Goal: Task Accomplishment & Management: Complete application form

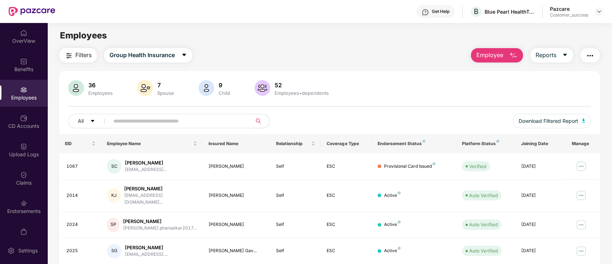
scroll to position [24, 0]
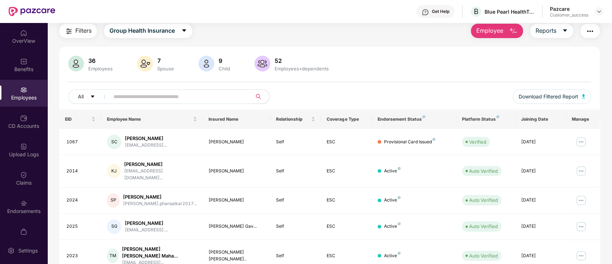
click at [384, 24] on div "Filters Group Health Insurance Employee Reports" at bounding box center [329, 31] width 541 height 14
click at [280, 29] on div "Filters Group Health Insurance Employee Reports" at bounding box center [329, 31] width 541 height 14
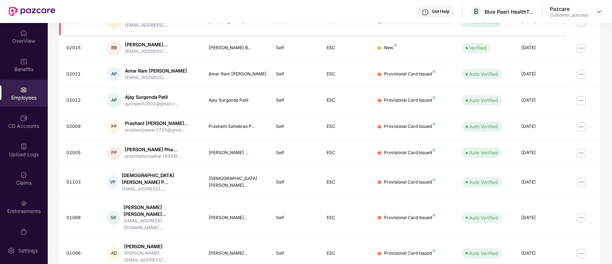
scroll to position [0, 0]
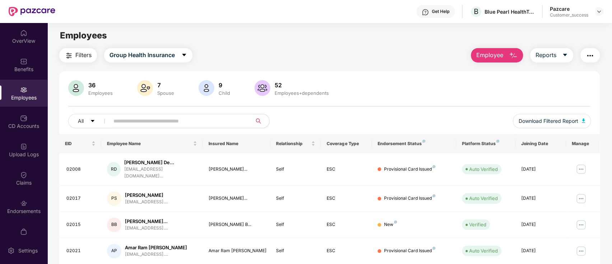
click at [221, 66] on div "Filters Group Health Insurance Employee Reports 36 Employees 7 Spouse 9 Child […" at bounding box center [329, 260] width 541 height 424
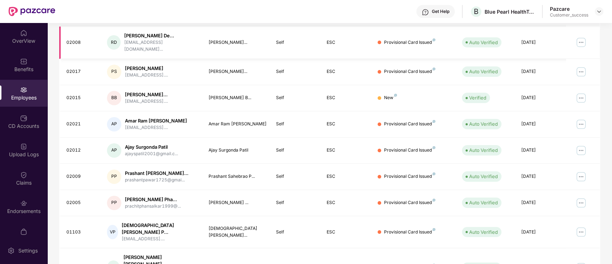
scroll to position [31, 0]
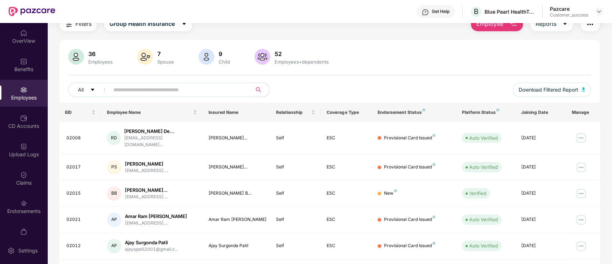
click at [367, 36] on div "Filters Group Health Insurance Employee Reports 36 Employees 7 Spouse 9 Child […" at bounding box center [329, 229] width 541 height 424
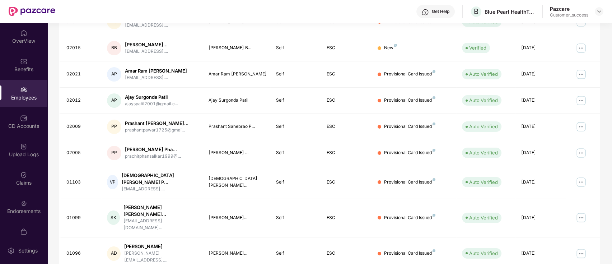
scroll to position [0, 0]
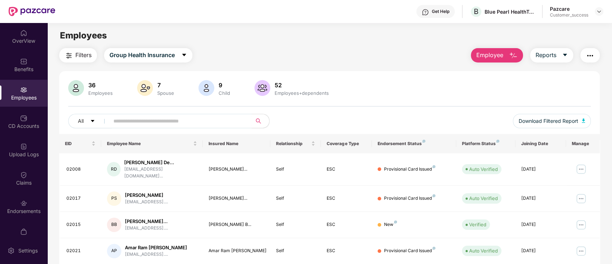
click at [284, 52] on div "Filters Group Health Insurance Employee Reports" at bounding box center [329, 55] width 541 height 14
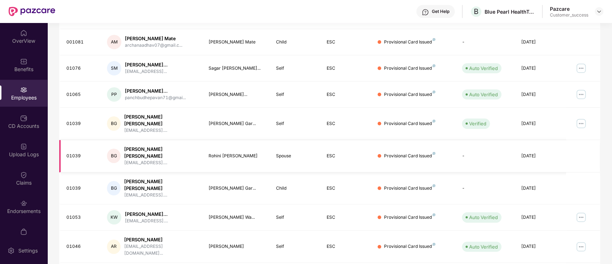
scroll to position [0, 0]
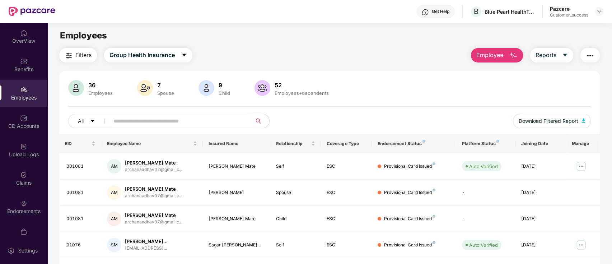
click at [433, 97] on div "36 Employees 7 Spouse 9 Child [DEMOGRAPHIC_DATA] Employees+dependents" at bounding box center [329, 88] width 523 height 17
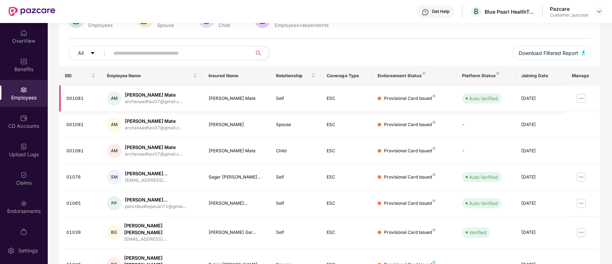
scroll to position [177, 0]
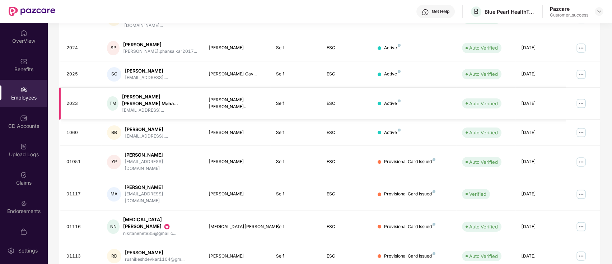
scroll to position [0, 0]
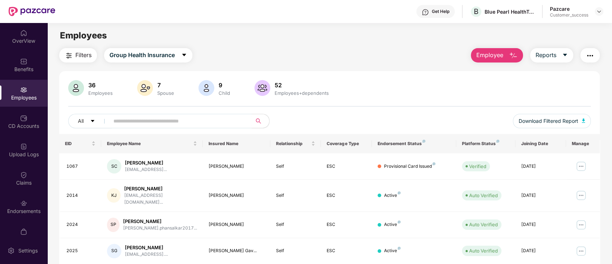
click at [346, 116] on div "All" at bounding box center [220, 121] width 305 height 14
drag, startPoint x: 600, startPoint y: 9, endPoint x: 598, endPoint y: 14, distance: 5.9
click at [599, 9] on img at bounding box center [599, 12] width 6 height 6
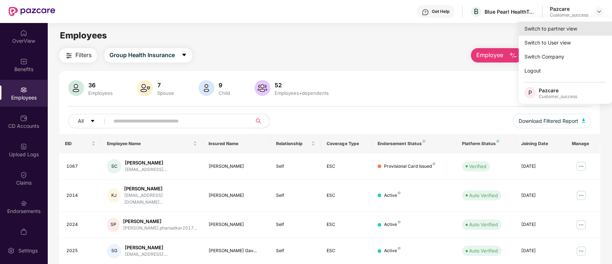
click at [581, 30] on div "Switch to partner view" at bounding box center [565, 29] width 93 height 14
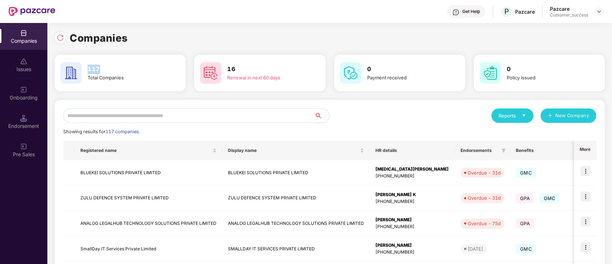
drag, startPoint x: 104, startPoint y: 68, endPoint x: 87, endPoint y: 66, distance: 17.8
click at [87, 66] on div "117 Total Companies" at bounding box center [127, 73] width 84 height 17
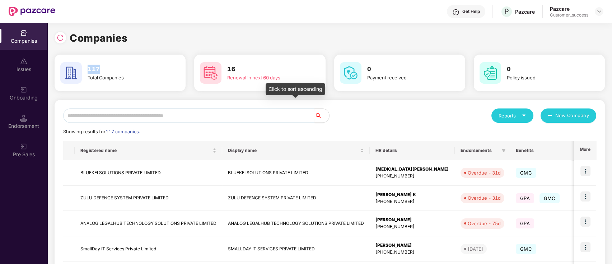
scroll to position [189, 0]
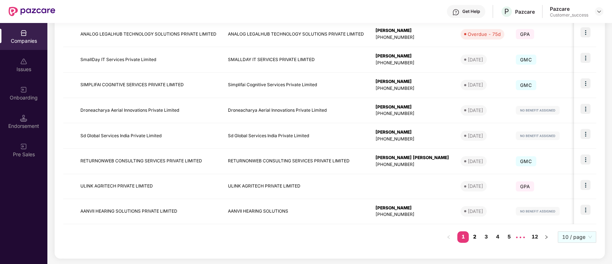
click at [475, 237] on link "2" at bounding box center [474, 236] width 11 height 11
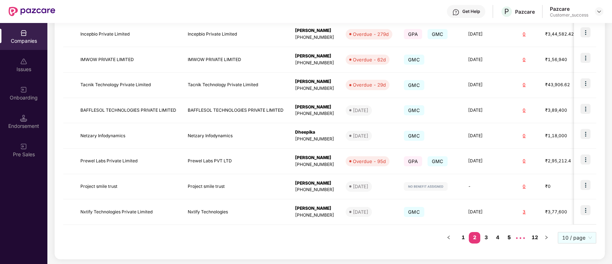
click at [505, 237] on link "5" at bounding box center [508, 237] width 11 height 11
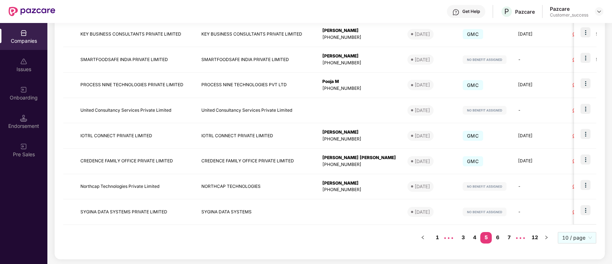
scroll to position [0, 0]
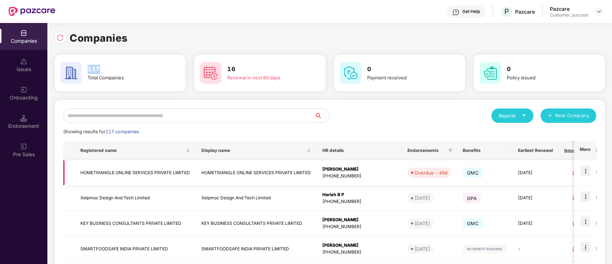
click at [583, 172] on img at bounding box center [585, 171] width 10 height 10
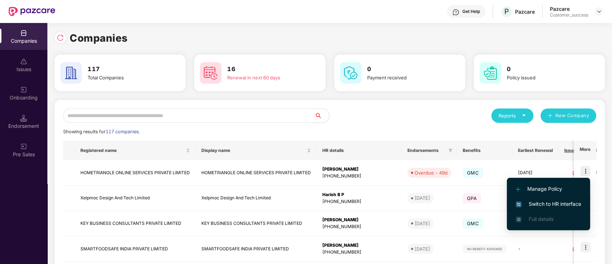
click at [566, 204] on span "Switch to HR interface" at bounding box center [548, 204] width 65 height 8
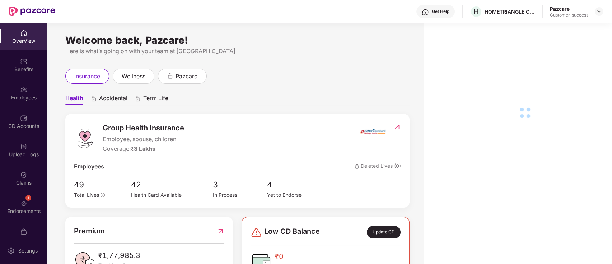
click at [10, 56] on div "Benefits" at bounding box center [23, 64] width 47 height 27
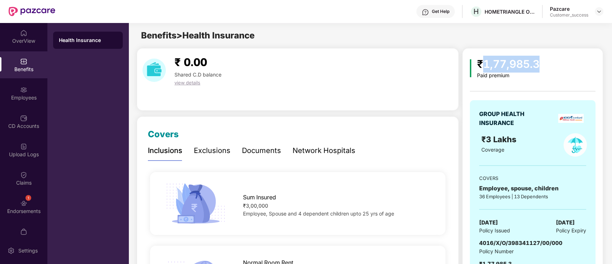
drag, startPoint x: 540, startPoint y: 65, endPoint x: 482, endPoint y: 65, distance: 57.8
click at [482, 65] on div "₹1,77,985.3" at bounding box center [508, 64] width 62 height 17
click at [500, 141] on span "₹3 Lakhs" at bounding box center [499, 139] width 37 height 9
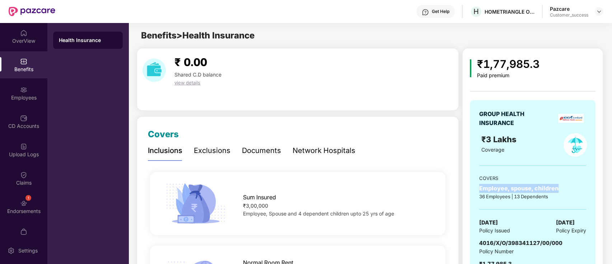
drag, startPoint x: 478, startPoint y: 188, endPoint x: 565, endPoint y: 189, distance: 86.5
click at [565, 189] on div "GROUP HEALTH INSURANCE ₹3 Lakhs Coverage COVERS Employee, spouse, children 36 E…" at bounding box center [533, 192] width 126 height 185
click at [487, 221] on span "[DATE]" at bounding box center [488, 222] width 19 height 9
drag, startPoint x: 487, startPoint y: 221, endPoint x: 559, endPoint y: 216, distance: 72.3
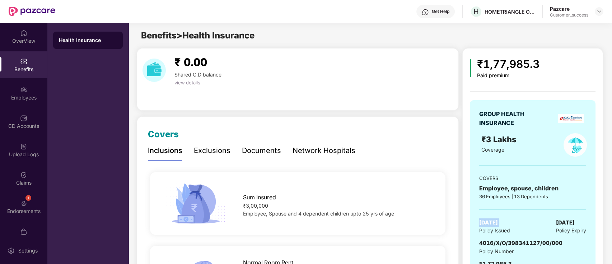
click at [488, 221] on span "[DATE]" at bounding box center [488, 222] width 19 height 9
click at [571, 220] on span "[DATE]" at bounding box center [565, 222] width 19 height 9
click at [494, 243] on span "4016/X/O/398341127/00/000" at bounding box center [520, 242] width 83 height 7
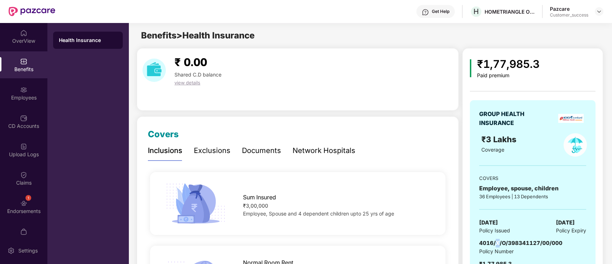
click at [495, 242] on span "4016/X/O/398341127/00/000" at bounding box center [520, 242] width 83 height 7
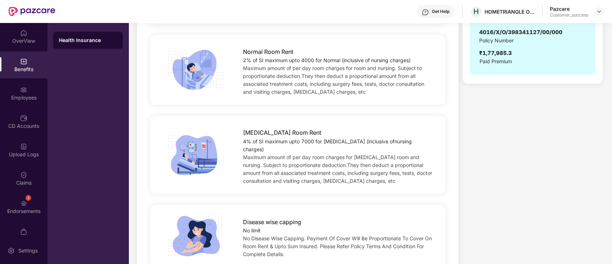
click at [501, 51] on div "₹1,77,985.3" at bounding box center [495, 53] width 33 height 9
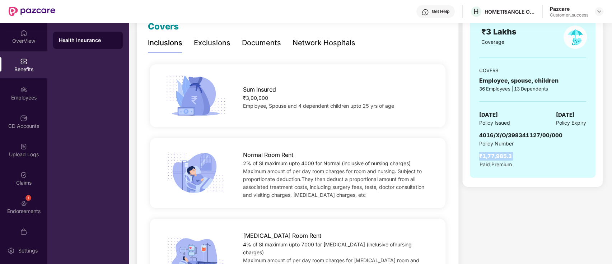
scroll to position [0, 0]
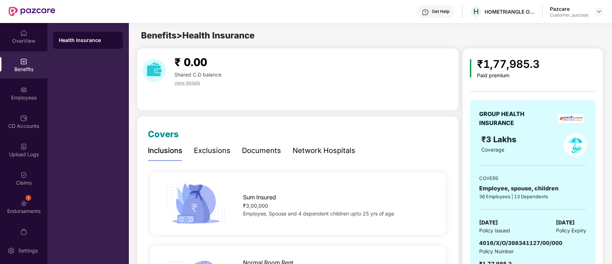
click at [213, 151] on div "Exclusions" at bounding box center [212, 150] width 37 height 11
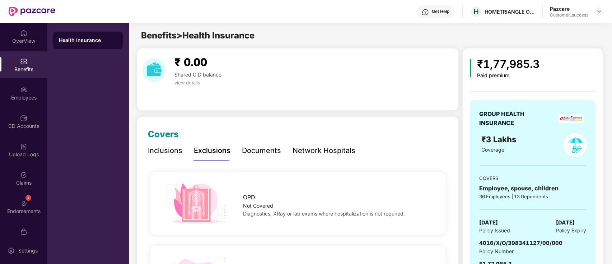
click at [164, 151] on div "Inclusions" at bounding box center [165, 150] width 34 height 11
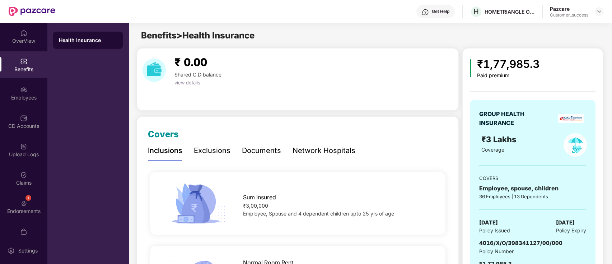
click at [207, 152] on div "Exclusions" at bounding box center [212, 150] width 37 height 11
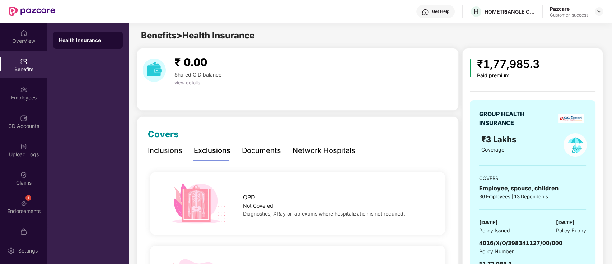
click at [254, 153] on div "Documents" at bounding box center [261, 150] width 39 height 11
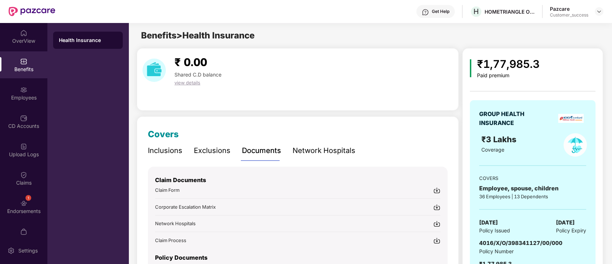
scroll to position [54, 0]
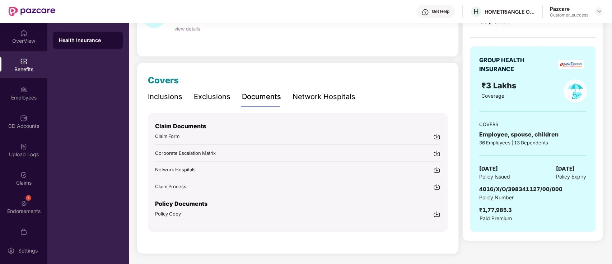
click at [310, 97] on div "Network Hospitals" at bounding box center [324, 96] width 63 height 11
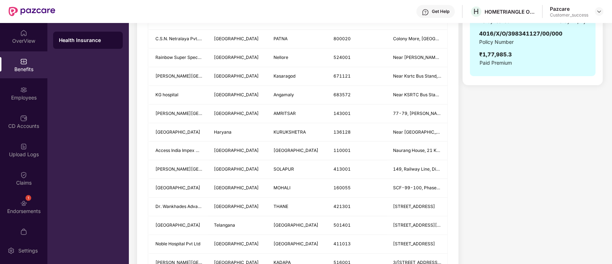
scroll to position [0, 0]
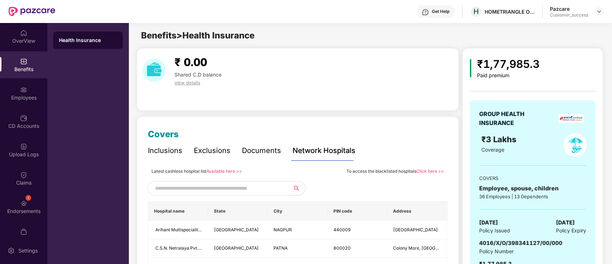
click at [230, 192] on input "text" at bounding box center [216, 188] width 123 height 11
type input "*"
click at [8, 100] on div "Employees" at bounding box center [23, 97] width 47 height 7
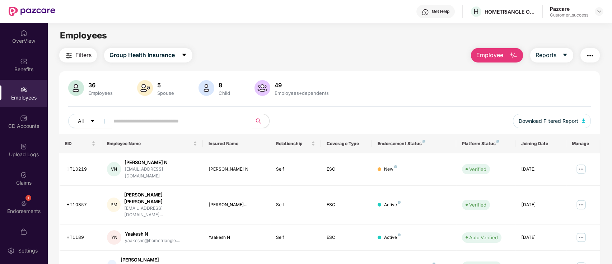
click at [93, 82] on div "36" at bounding box center [100, 84] width 27 height 7
click at [163, 84] on div "5" at bounding box center [166, 84] width 20 height 7
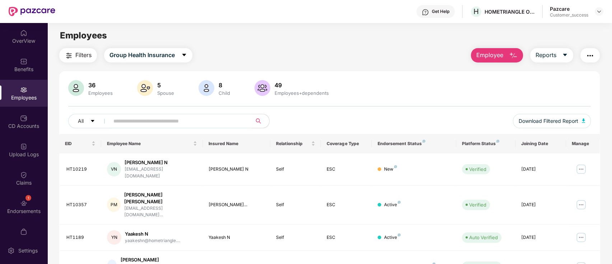
click at [223, 85] on div "8" at bounding box center [224, 84] width 14 height 7
click at [601, 10] on img at bounding box center [599, 12] width 6 height 6
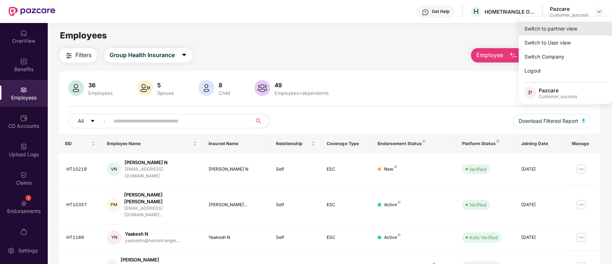
click at [584, 27] on div "Switch to partner view" at bounding box center [565, 29] width 93 height 14
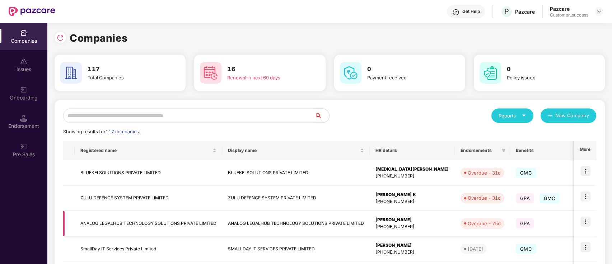
click at [585, 221] on img at bounding box center [585, 221] width 10 height 10
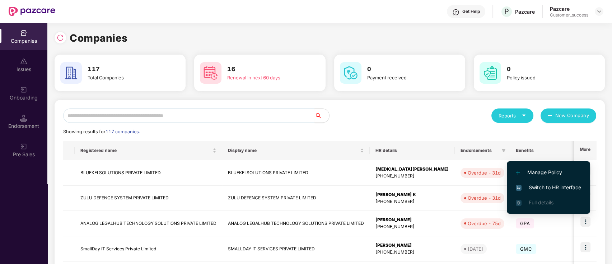
click at [550, 188] on span "Switch to HR interface" at bounding box center [548, 187] width 65 height 8
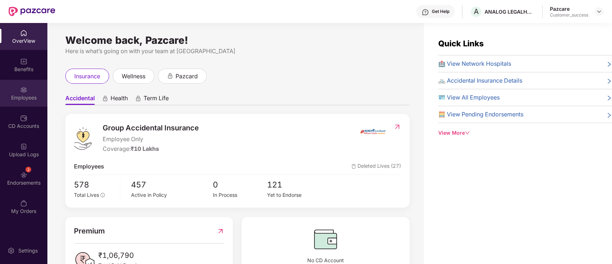
click at [0, 100] on div "Employees" at bounding box center [23, 97] width 47 height 7
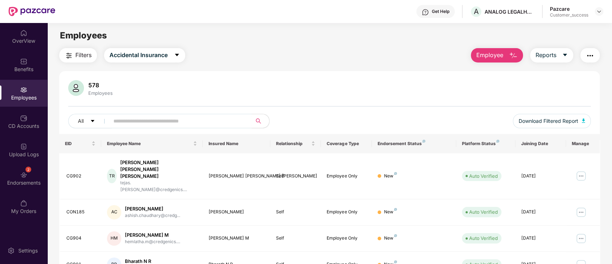
click at [439, 14] on div "Get Help" at bounding box center [441, 12] width 18 height 6
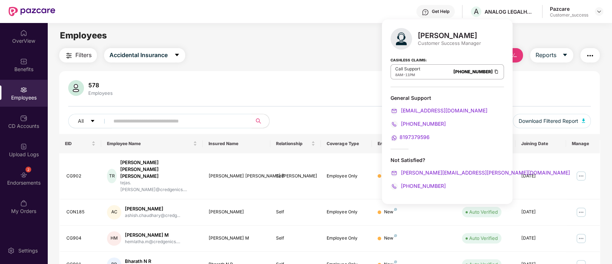
click at [324, 91] on div "578 Employees" at bounding box center [329, 88] width 523 height 17
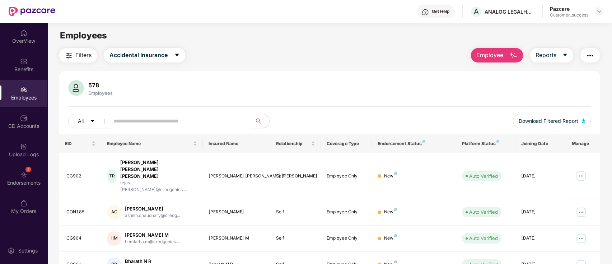
scroll to position [177, 0]
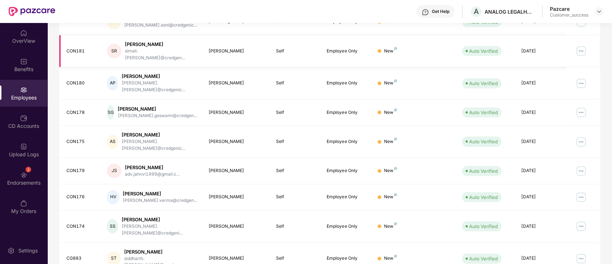
scroll to position [0, 0]
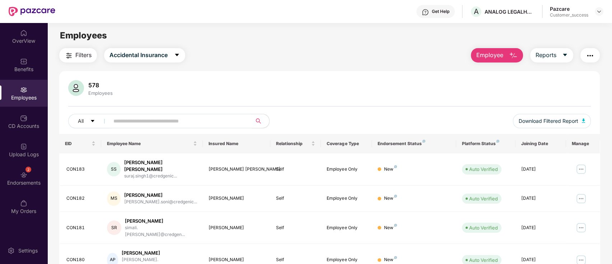
click at [232, 49] on div "Filters Accidental Insurance Employee Reports" at bounding box center [329, 55] width 541 height 14
click at [145, 62] on button "Accidental Insurance" at bounding box center [144, 55] width 81 height 14
drag, startPoint x: 224, startPoint y: 83, endPoint x: 243, endPoint y: 87, distance: 18.7
click at [225, 83] on div "578 Employees" at bounding box center [329, 88] width 523 height 17
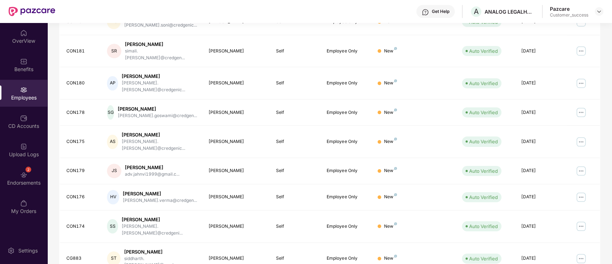
drag, startPoint x: 501, startPoint y: 249, endPoint x: 507, endPoint y: 248, distance: 6.5
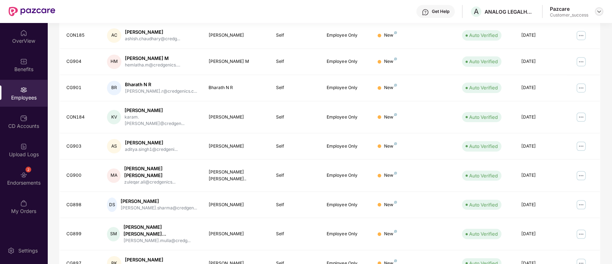
click at [601, 11] on img at bounding box center [599, 12] width 6 height 6
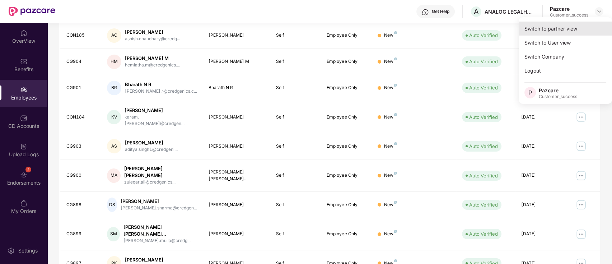
click at [579, 22] on div "Switch to partner view" at bounding box center [565, 29] width 93 height 14
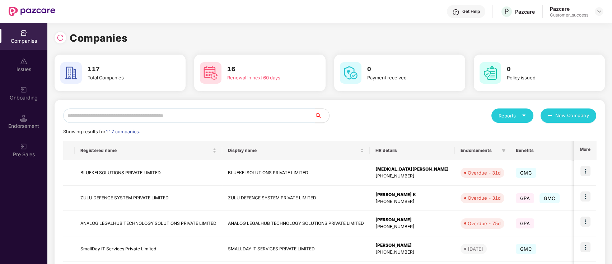
click at [180, 119] on input "text" at bounding box center [189, 115] width 252 height 14
click at [585, 151] on th "More" at bounding box center [585, 150] width 22 height 19
click at [405, 134] on div "Showing results for 117 companies." at bounding box center [329, 131] width 533 height 7
click at [248, 113] on input "text" at bounding box center [189, 115] width 252 height 14
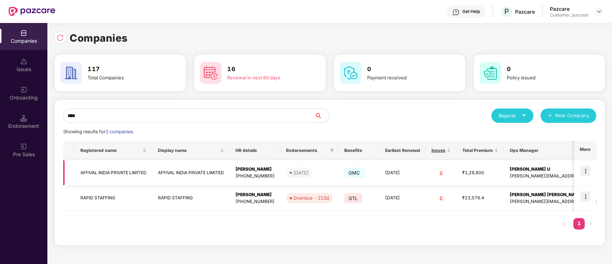
type input "****"
click at [583, 166] on img at bounding box center [585, 171] width 10 height 10
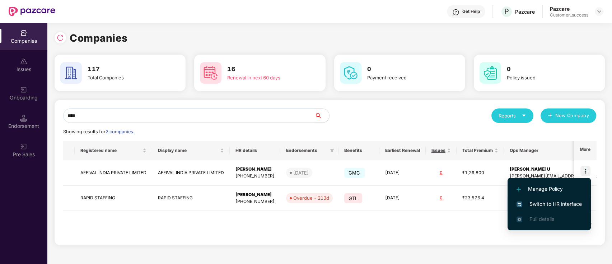
click at [548, 202] on span "Switch to HR interface" at bounding box center [548, 204] width 65 height 8
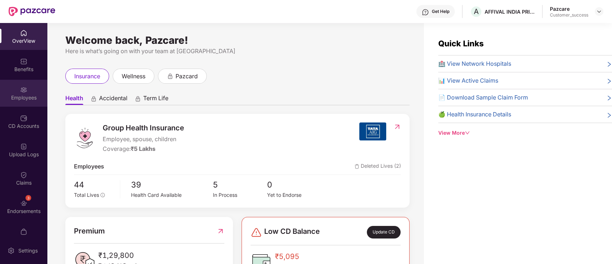
click at [17, 98] on div "Employees" at bounding box center [23, 97] width 47 height 7
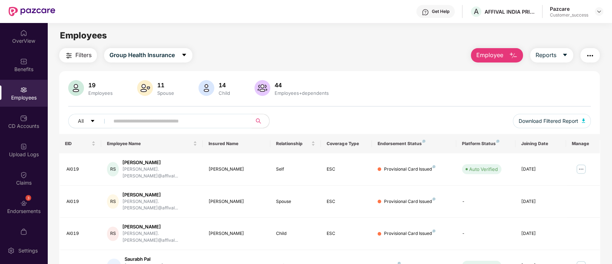
click at [482, 59] on span "Employee" at bounding box center [489, 55] width 27 height 9
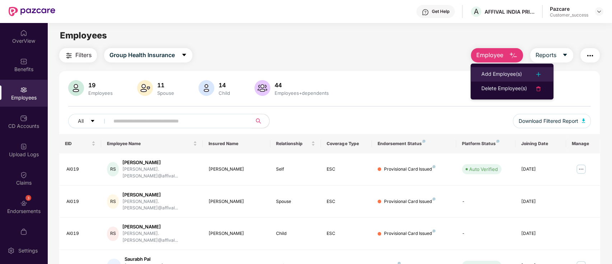
click at [496, 75] on div "Add Employee(s)" at bounding box center [501, 74] width 41 height 9
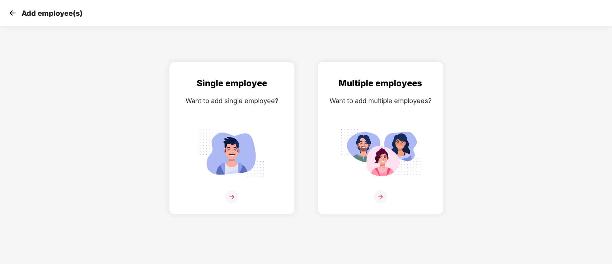
click at [396, 145] on img at bounding box center [380, 153] width 80 height 56
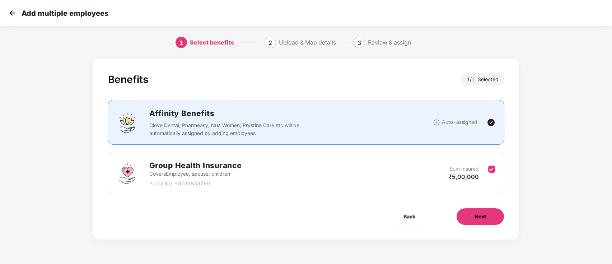
click at [465, 216] on button "Next" at bounding box center [480, 216] width 48 height 17
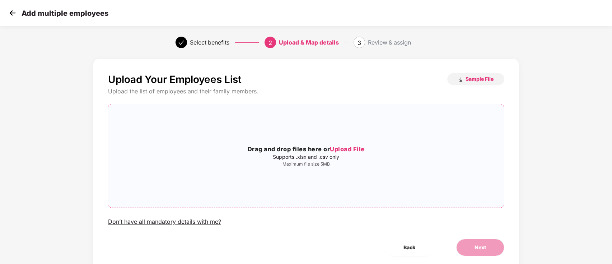
click at [357, 148] on span "Upload File" at bounding box center [347, 148] width 35 height 7
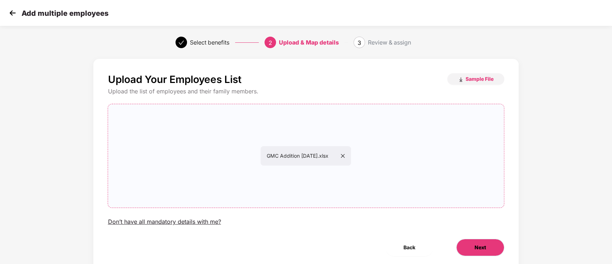
click at [475, 248] on span "Next" at bounding box center [480, 247] width 11 height 8
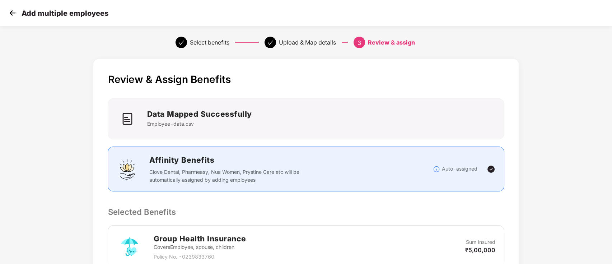
scroll to position [136, 0]
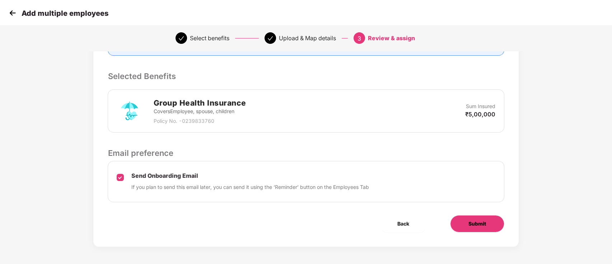
click at [472, 225] on span "Submit" at bounding box center [477, 224] width 18 height 8
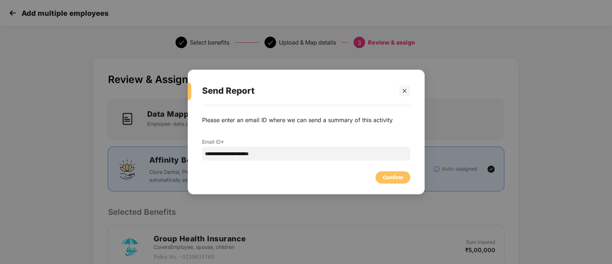
click at [384, 168] on div "Confirm" at bounding box center [306, 176] width 208 height 16
click at [388, 174] on div "Confirm" at bounding box center [393, 177] width 20 height 8
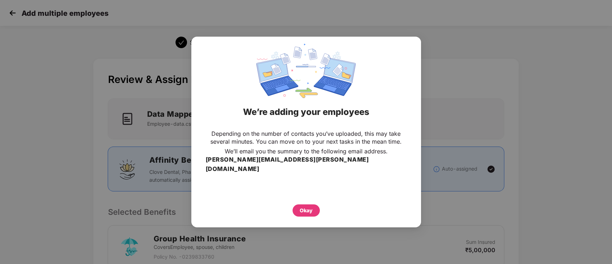
click at [304, 206] on div "Okay" at bounding box center [306, 210] width 13 height 8
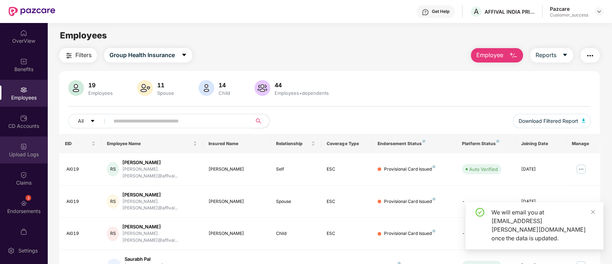
click at [29, 147] on div "Upload Logs" at bounding box center [23, 149] width 47 height 27
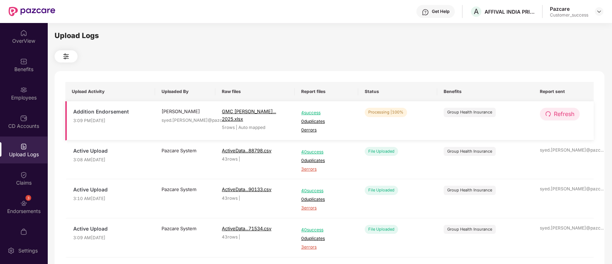
click at [578, 115] on button "Refresh" at bounding box center [560, 114] width 40 height 13
click at [309, 131] on span "1 errors" at bounding box center [326, 130] width 51 height 7
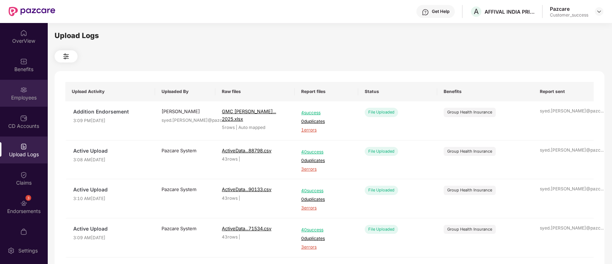
click at [26, 88] on div "Employees" at bounding box center [23, 93] width 47 height 27
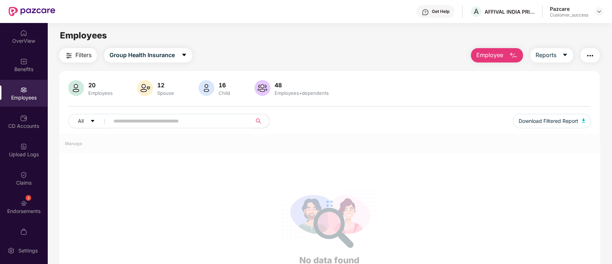
click at [528, 57] on div "Employee Reports" at bounding box center [532, 55] width 136 height 14
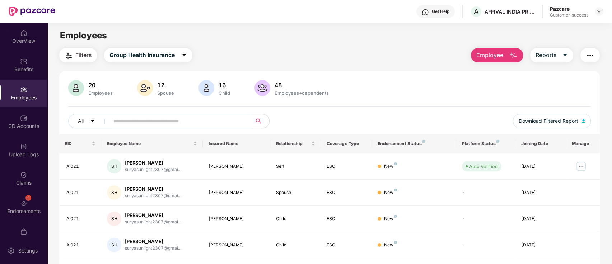
click at [499, 58] on span "Employee" at bounding box center [489, 55] width 27 height 9
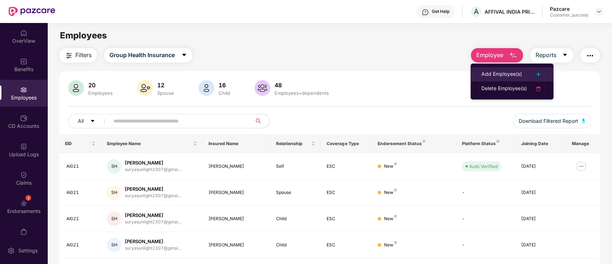
click at [508, 73] on div "Add Employee(s)" at bounding box center [501, 74] width 41 height 9
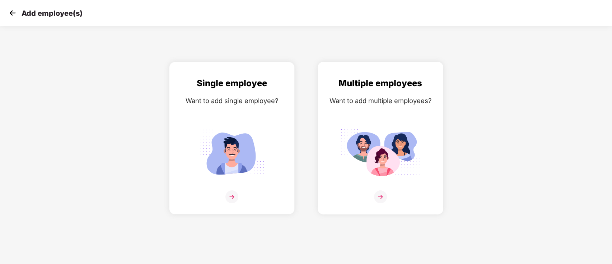
click at [416, 127] on img at bounding box center [380, 153] width 80 height 56
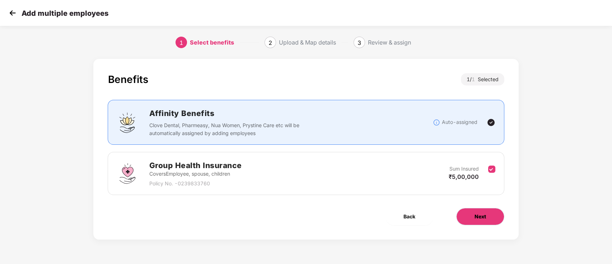
click at [468, 215] on button "Next" at bounding box center [480, 216] width 48 height 17
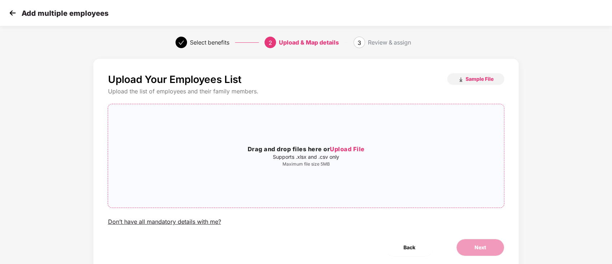
click at [345, 152] on span "Upload File" at bounding box center [347, 148] width 35 height 7
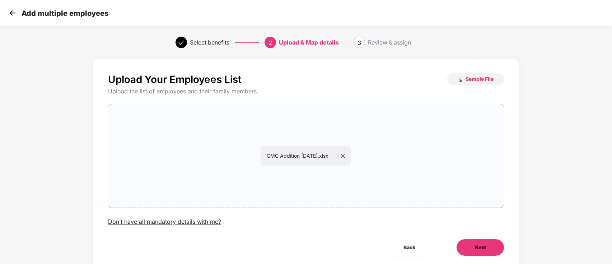
click at [480, 253] on button "Next" at bounding box center [480, 247] width 48 height 17
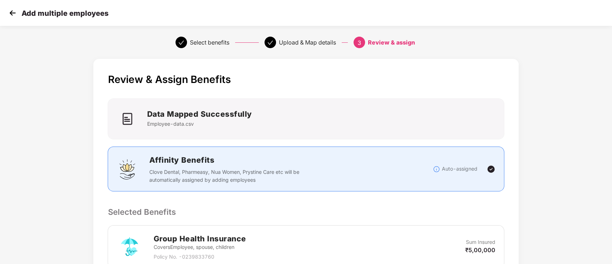
scroll to position [136, 0]
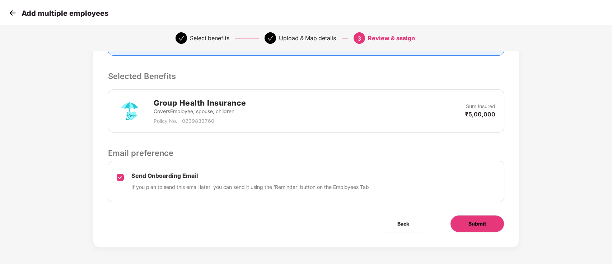
click at [499, 229] on button "Submit" at bounding box center [477, 223] width 54 height 17
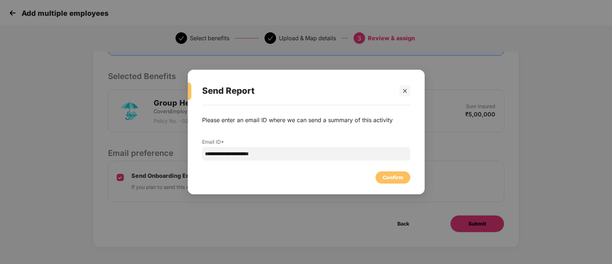
scroll to position [0, 0]
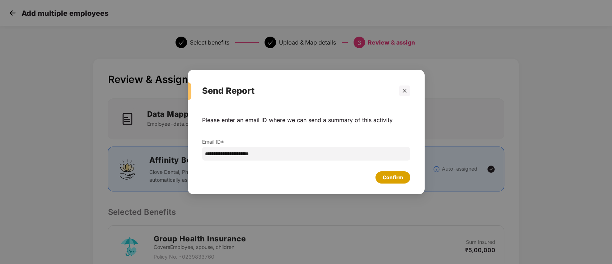
click at [389, 177] on div "Confirm" at bounding box center [393, 177] width 20 height 8
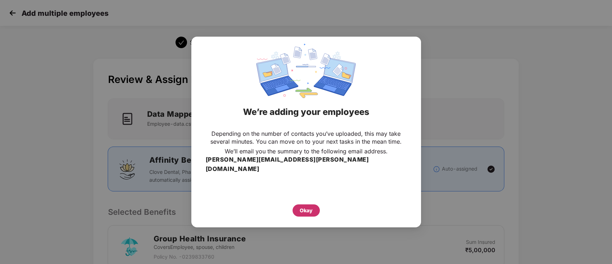
click at [309, 208] on div "Okay" at bounding box center [306, 210] width 13 height 8
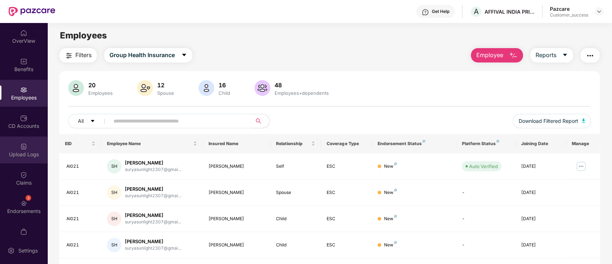
click at [11, 140] on div "Upload Logs" at bounding box center [23, 149] width 47 height 27
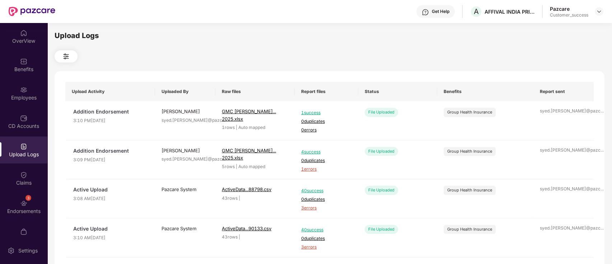
click at [330, 41] on div "Upload Logs" at bounding box center [330, 35] width 550 height 11
click at [359, 63] on div "Upload Logs Upload Activity Uploaded By Raw files Report files Status Benefits …" at bounding box center [330, 142] width 550 height 224
click at [19, 216] on div "3 Endorsements" at bounding box center [23, 206] width 47 height 27
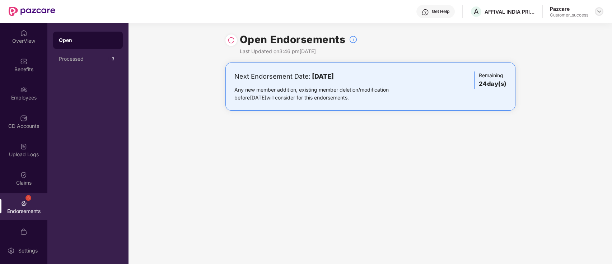
click at [597, 9] on img at bounding box center [599, 12] width 6 height 6
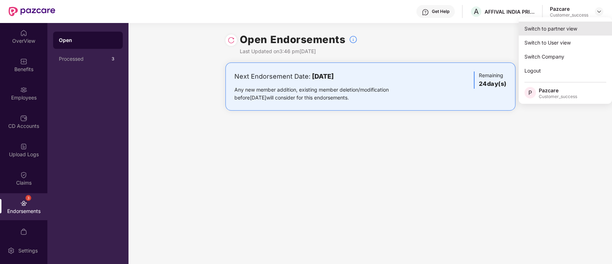
click at [588, 24] on div "Switch to partner view" at bounding box center [565, 29] width 93 height 14
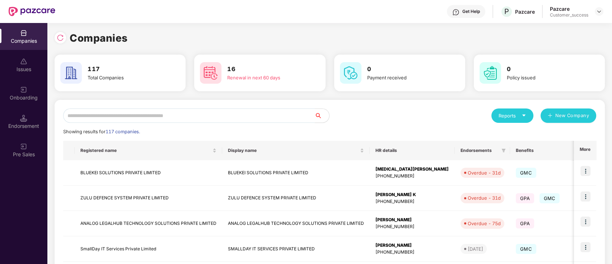
click at [186, 118] on input "text" at bounding box center [189, 115] width 252 height 14
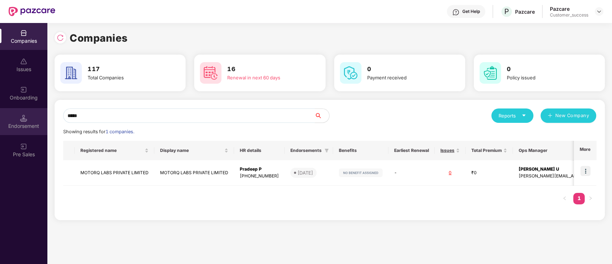
type input "*****"
click at [38, 125] on div "Endorsement" at bounding box center [23, 125] width 47 height 7
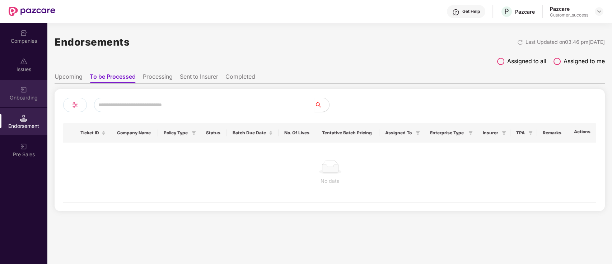
click at [15, 85] on div "Onboarding" at bounding box center [23, 93] width 47 height 27
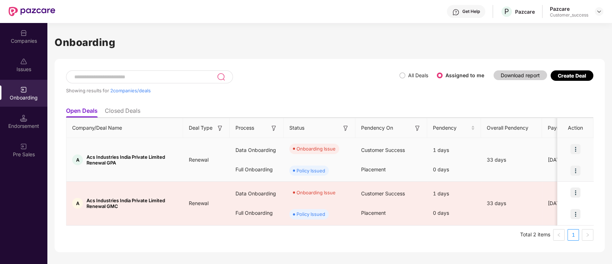
click at [576, 147] on img at bounding box center [575, 149] width 10 height 10
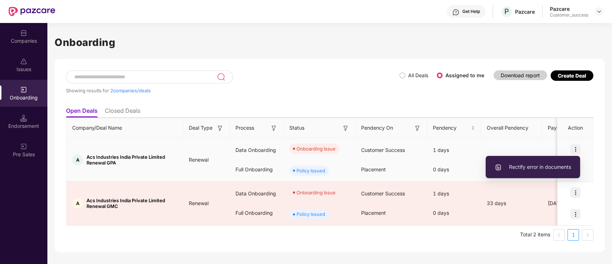
click at [541, 171] on li "Rectify error in documents" at bounding box center [533, 166] width 94 height 15
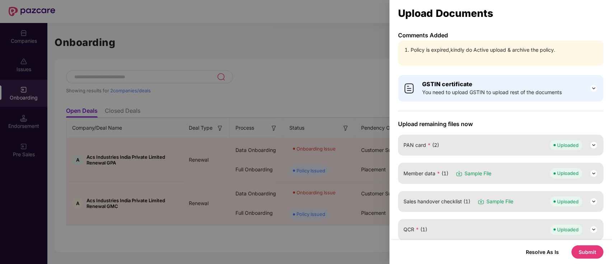
click at [344, 83] on div at bounding box center [306, 132] width 612 height 264
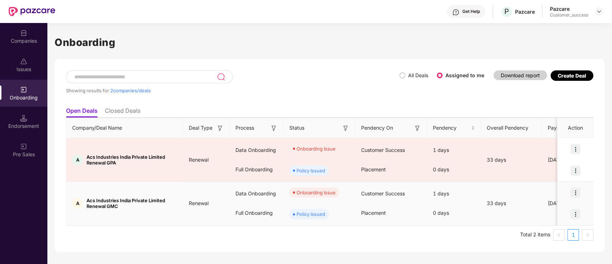
click at [570, 192] on div at bounding box center [575, 193] width 36 height 22
click at [575, 192] on img at bounding box center [575, 192] width 10 height 10
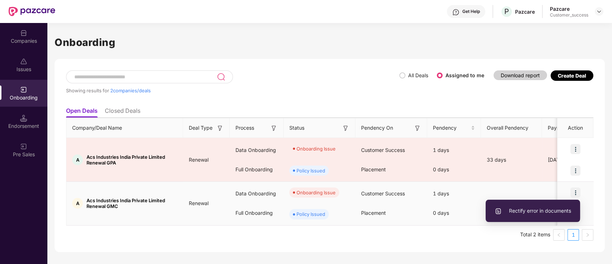
click at [519, 208] on span "Rectify error in documents" at bounding box center [533, 211] width 76 height 8
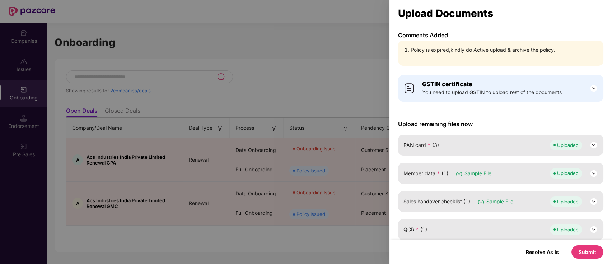
click at [313, 86] on div at bounding box center [306, 132] width 612 height 264
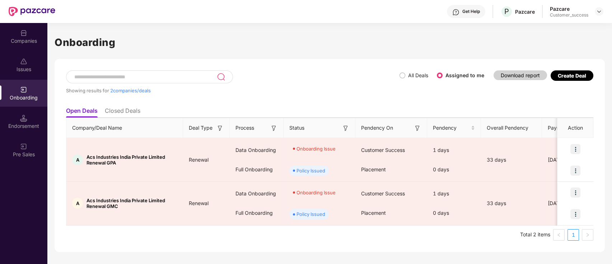
click at [406, 76] on span "All Deals" at bounding box center [418, 75] width 26 height 8
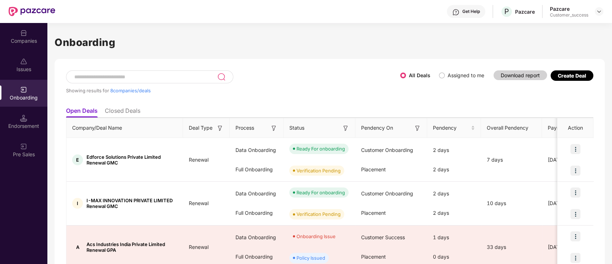
click at [21, 33] on img at bounding box center [23, 32] width 7 height 7
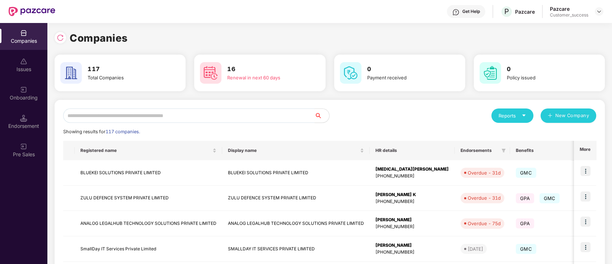
click at [466, 122] on div "Reports New Company" at bounding box center [463, 115] width 267 height 14
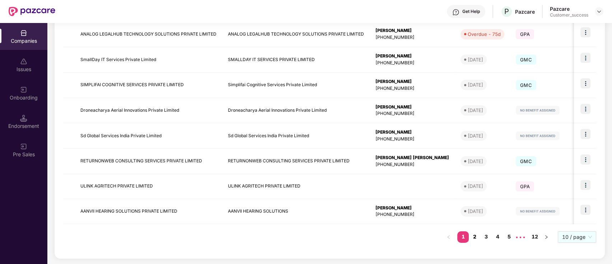
click at [478, 235] on link "2" at bounding box center [474, 236] width 11 height 11
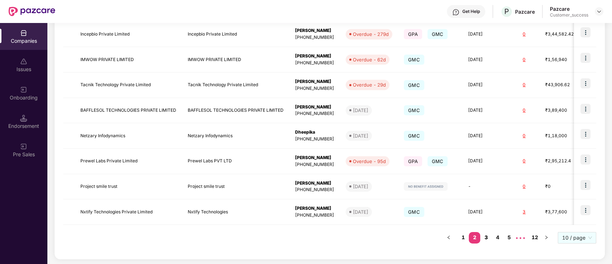
click at [491, 240] on link "3" at bounding box center [485, 237] width 11 height 11
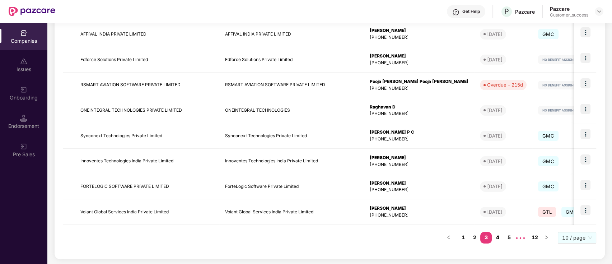
click at [493, 238] on link "4" at bounding box center [497, 237] width 11 height 11
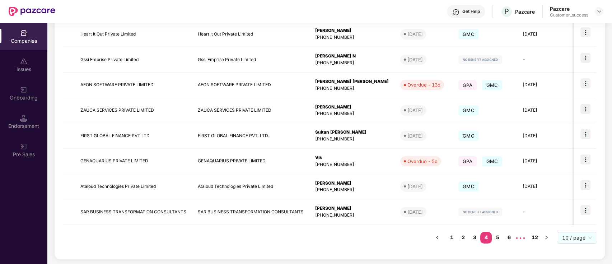
scroll to position [0, 0]
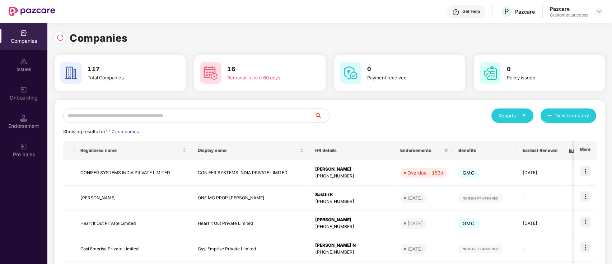
click at [169, 113] on input "text" at bounding box center [189, 115] width 252 height 14
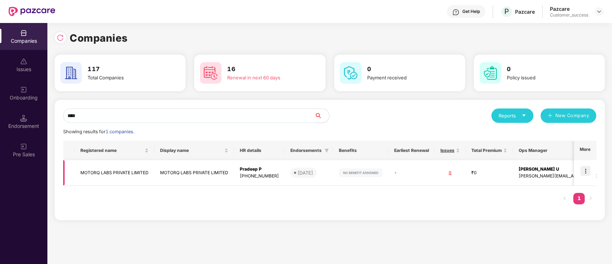
type input "****"
copy tr "MOTORQ LABS PRIVATE LIMITED"
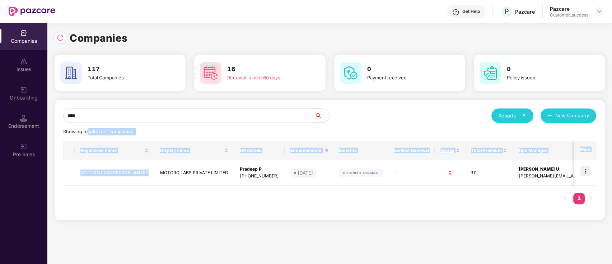
drag, startPoint x: 149, startPoint y: 171, endPoint x: 91, endPoint y: 23, distance: 158.4
click at [96, 103] on div "**** Reports New Company Showing results for 1 companies. Registered name Displ…" at bounding box center [330, 160] width 550 height 120
click at [422, 128] on div "Showing results for 1 companies." at bounding box center [329, 131] width 533 height 7
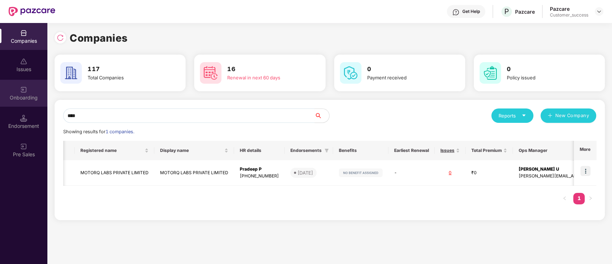
click at [10, 99] on div "Onboarding" at bounding box center [23, 97] width 47 height 7
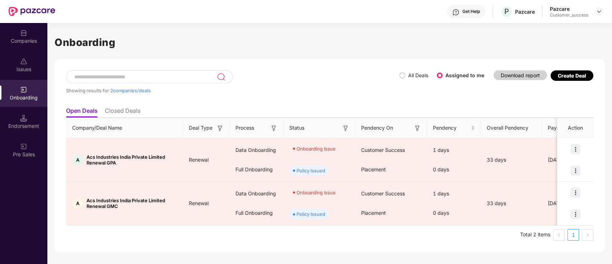
click at [23, 29] on img at bounding box center [23, 32] width 7 height 7
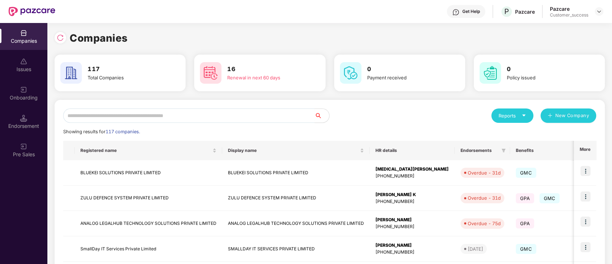
click at [420, 121] on div "Reports New Company" at bounding box center [463, 115] width 267 height 14
click at [414, 108] on div "Reports New Company" at bounding box center [463, 115] width 267 height 14
drag, startPoint x: 348, startPoint y: 113, endPoint x: 353, endPoint y: 112, distance: 5.5
click at [349, 113] on div "Reports New Company" at bounding box center [463, 115] width 267 height 14
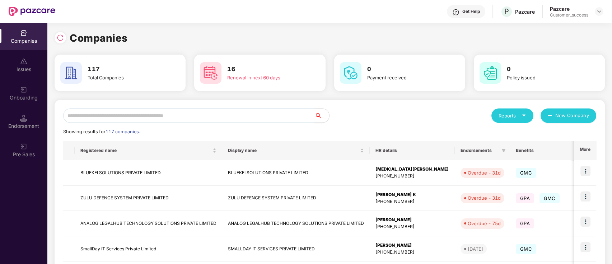
click at [368, 118] on div "Reports New Company" at bounding box center [463, 115] width 267 height 14
click at [374, 117] on div "Reports New Company" at bounding box center [463, 115] width 267 height 14
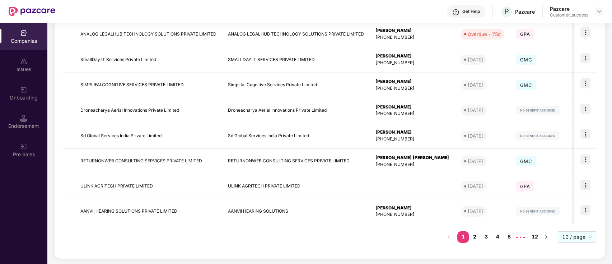
click at [478, 237] on link "2" at bounding box center [474, 236] width 11 height 11
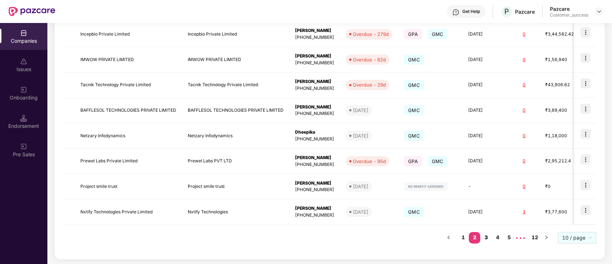
click at [485, 234] on link "3" at bounding box center [485, 237] width 11 height 11
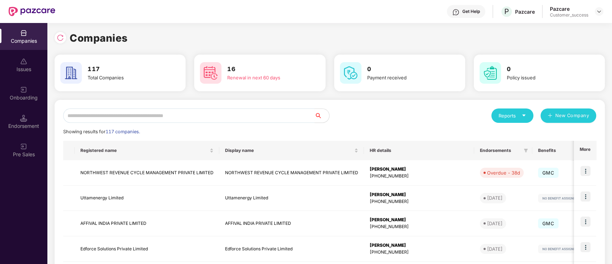
scroll to position [190, 0]
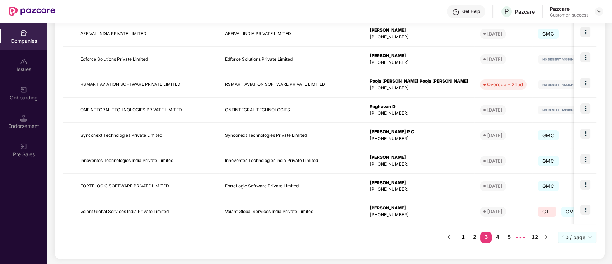
click at [462, 237] on link "1" at bounding box center [462, 237] width 11 height 11
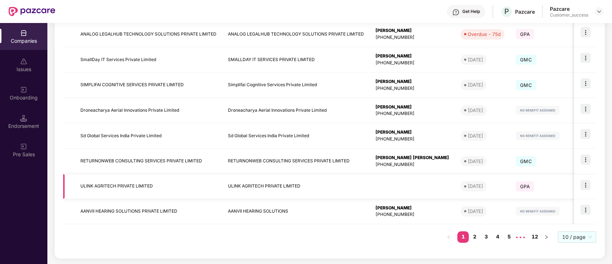
scroll to position [0, 0]
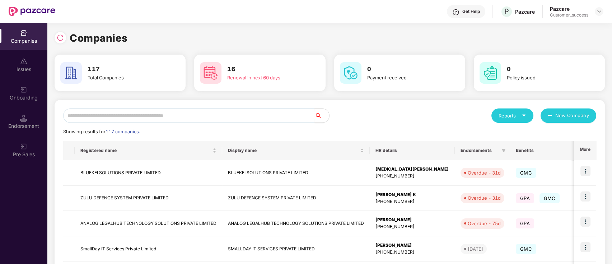
drag, startPoint x: 364, startPoint y: 191, endPoint x: 322, endPoint y: 127, distance: 77.1
click at [417, 108] on div "Reports New Company" at bounding box center [463, 115] width 267 height 14
click at [402, 115] on div "Reports New Company" at bounding box center [463, 115] width 267 height 14
click at [372, 111] on div "Reports New Company" at bounding box center [463, 115] width 267 height 14
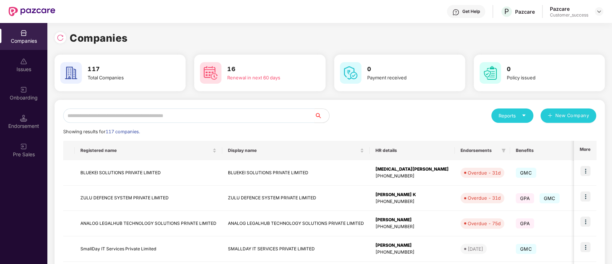
click at [28, 96] on div "Onboarding" at bounding box center [23, 97] width 47 height 7
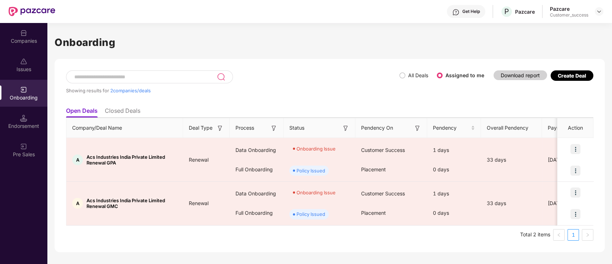
click at [576, 73] on div "Create Deal" at bounding box center [572, 76] width 28 height 6
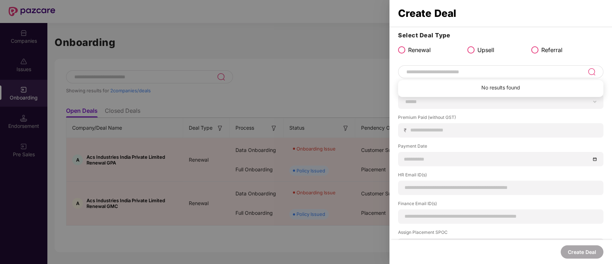
click at [435, 71] on input at bounding box center [497, 71] width 182 height 9
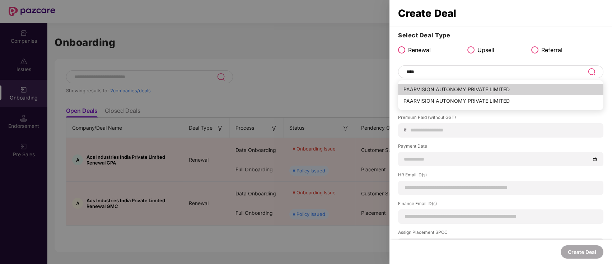
type input "**********"
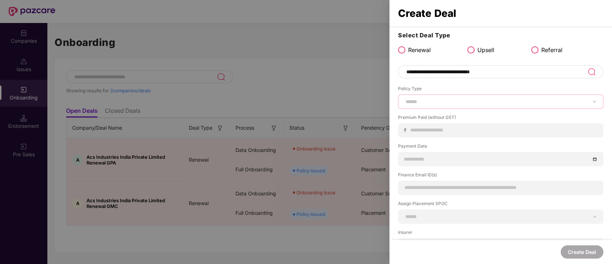
click at [433, 104] on select "****** *** ********* *** *** *** **** ***" at bounding box center [500, 102] width 193 height 6
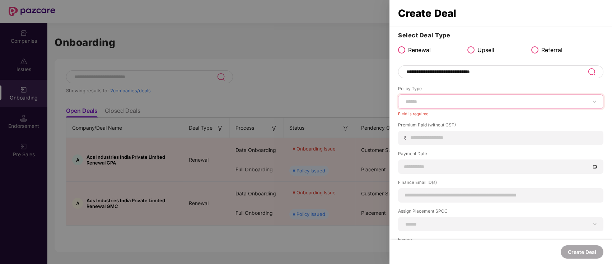
click at [420, 104] on select "****** *** ********* *** *** *** **** ***" at bounding box center [500, 102] width 193 height 6
select select "***"
click at [404, 99] on select "****** *** ********* *** *** *** **** ***" at bounding box center [500, 102] width 193 height 6
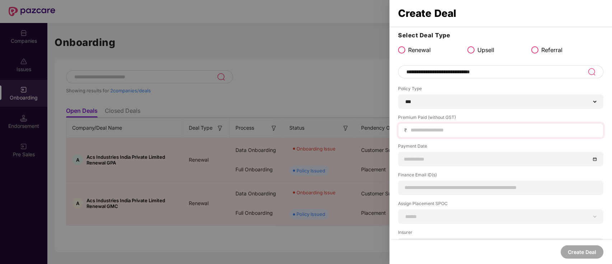
click at [421, 134] on div "₹" at bounding box center [500, 130] width 205 height 14
drag, startPoint x: 411, startPoint y: 128, endPoint x: 167, endPoint y: 19, distance: 268.0
click at [411, 128] on input at bounding box center [503, 130] width 187 height 8
type input "******"
click at [431, 158] on input at bounding box center [497, 159] width 186 height 8
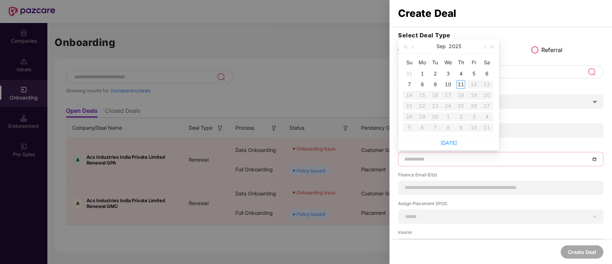
click at [518, 115] on label "Premium Paid (without GST)" at bounding box center [500, 118] width 205 height 9
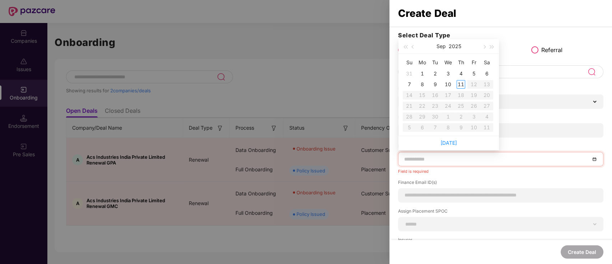
click at [416, 160] on input at bounding box center [497, 159] width 186 height 8
type input "**********"
click at [436, 71] on div "2" at bounding box center [435, 73] width 9 height 9
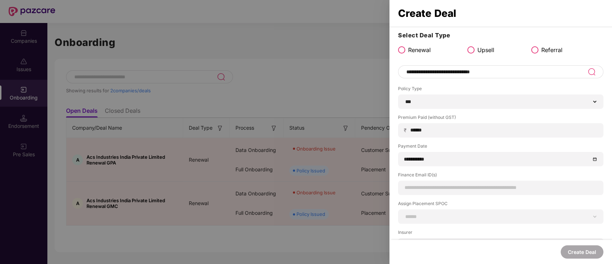
drag, startPoint x: 433, startPoint y: 194, endPoint x: 427, endPoint y: 179, distance: 15.6
click at [431, 194] on div at bounding box center [500, 188] width 205 height 14
click at [427, 179] on label "Finance Email ID(s)" at bounding box center [500, 176] width 205 height 9
drag, startPoint x: 426, startPoint y: 189, endPoint x: 399, endPoint y: 168, distance: 34.5
click at [426, 191] on input at bounding box center [500, 188] width 193 height 8
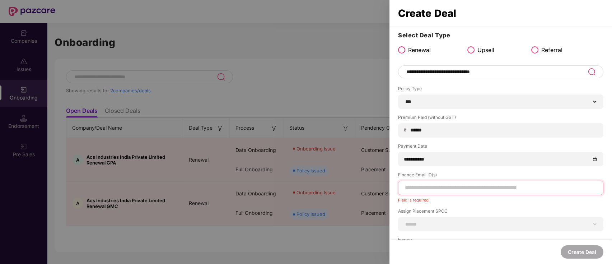
paste input "**********"
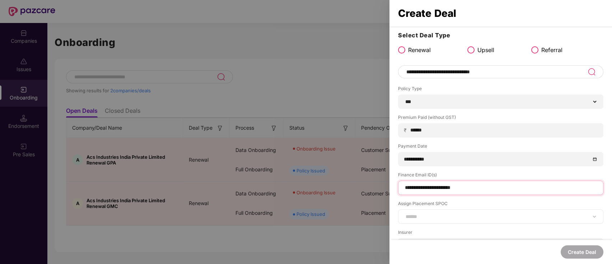
type input "**********"
click at [431, 219] on select "**********" at bounding box center [500, 217] width 193 height 6
select select "**********"
click at [404, 214] on select "**********" at bounding box center [500, 217] width 193 height 6
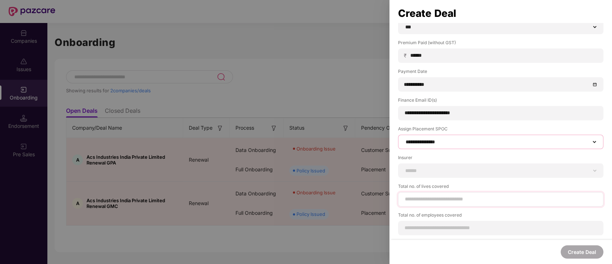
scroll to position [75, 0]
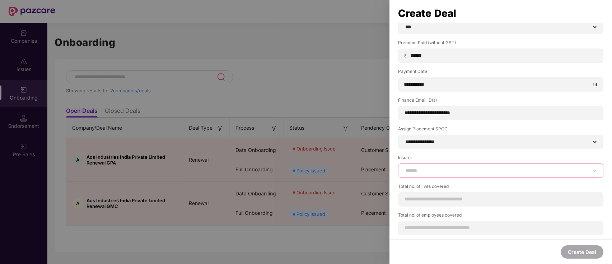
click at [426, 173] on select "**********" at bounding box center [500, 171] width 193 height 6
select select "******"
click at [404, 168] on select "**********" at bounding box center [500, 171] width 193 height 6
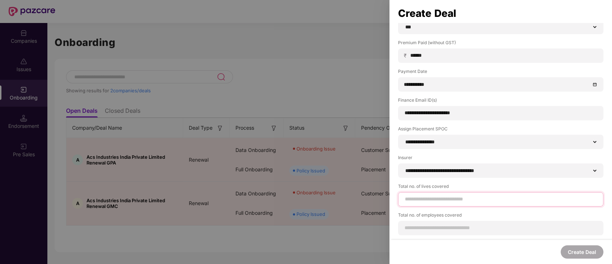
click at [419, 199] on input at bounding box center [500, 199] width 193 height 8
type input "**"
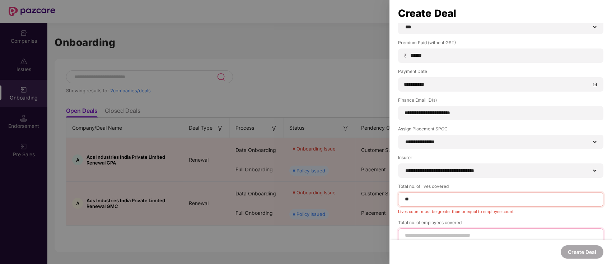
click at [430, 228] on div at bounding box center [500, 235] width 205 height 14
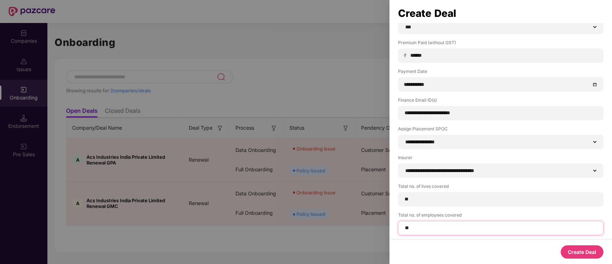
type input "**"
click at [590, 250] on button "Create Deal" at bounding box center [582, 251] width 43 height 13
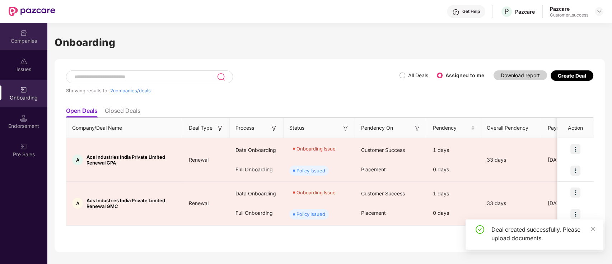
drag, startPoint x: 50, startPoint y: 63, endPoint x: 17, endPoint y: 41, distance: 39.0
click at [17, 41] on div "Companies" at bounding box center [23, 40] width 47 height 7
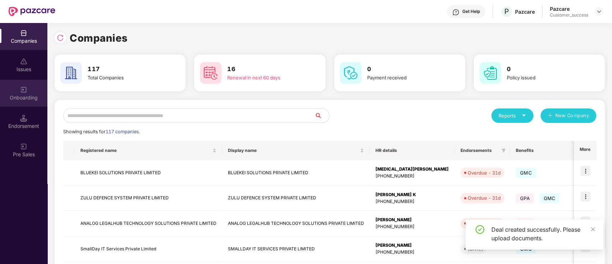
click at [18, 98] on div "Onboarding" at bounding box center [23, 97] width 47 height 7
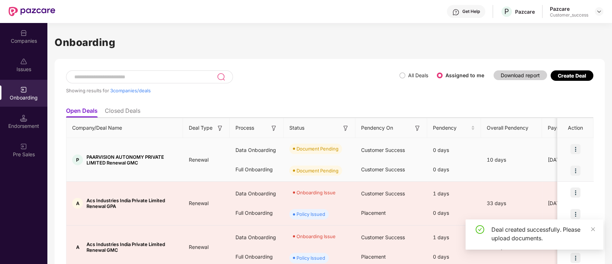
drag, startPoint x: 568, startPoint y: 139, endPoint x: 577, endPoint y: 144, distance: 9.6
click at [573, 142] on div at bounding box center [575, 149] width 36 height 22
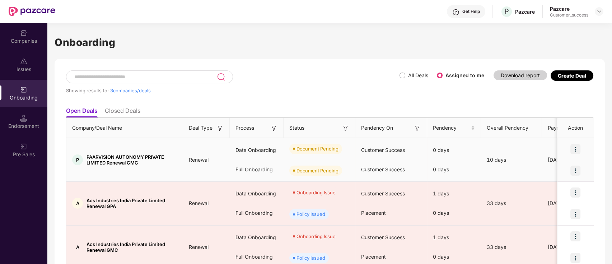
click at [578, 145] on img at bounding box center [575, 149] width 10 height 10
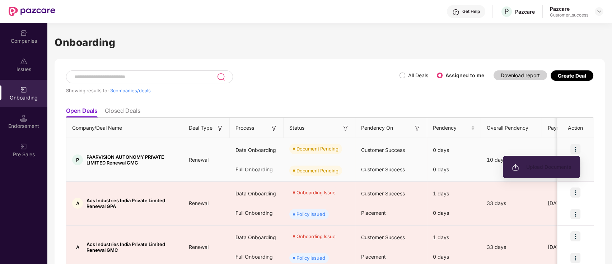
click at [561, 168] on span "Upload Documents" at bounding box center [541, 167] width 59 height 8
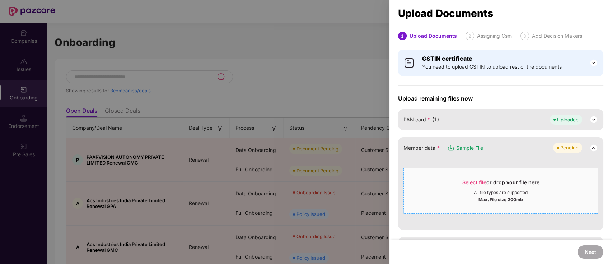
click at [464, 181] on span "Select file" at bounding box center [474, 182] width 24 height 6
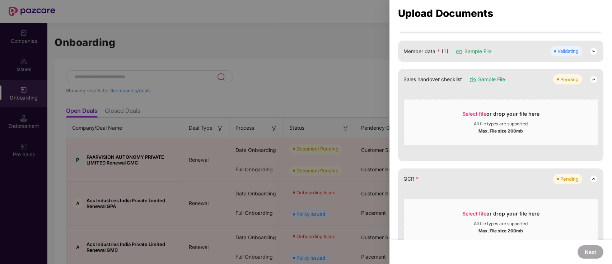
scroll to position [107, 0]
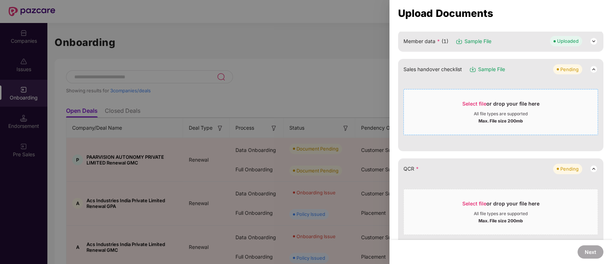
click at [475, 102] on span "Select file" at bounding box center [474, 103] width 24 height 6
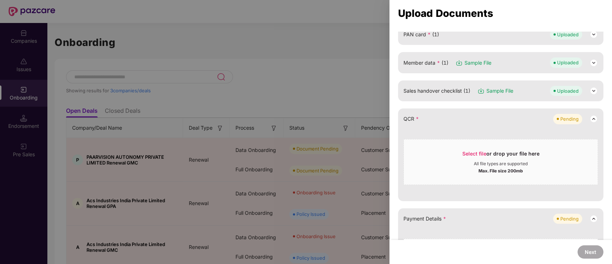
click at [594, 90] on img at bounding box center [593, 91] width 9 height 9
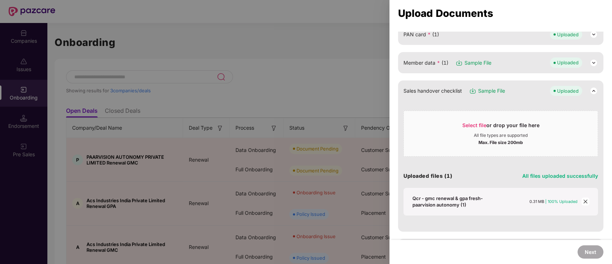
click at [583, 200] on icon "close" at bounding box center [585, 201] width 5 height 5
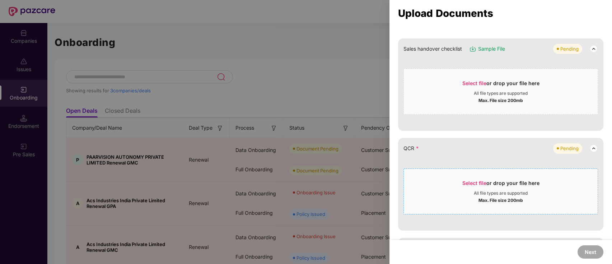
scroll to position [128, 0]
click at [477, 182] on span "Select file" at bounding box center [474, 182] width 24 height 6
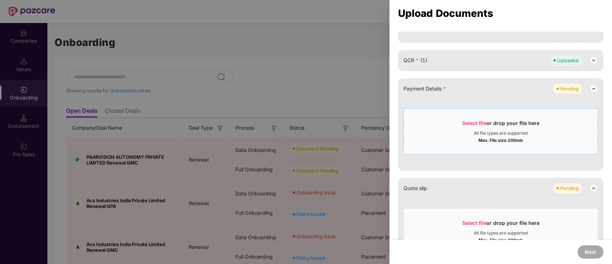
scroll to position [215, 0]
click at [465, 121] on span "Select file" at bounding box center [474, 123] width 24 height 6
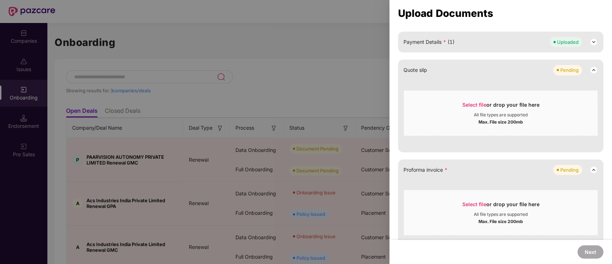
scroll to position [264, 0]
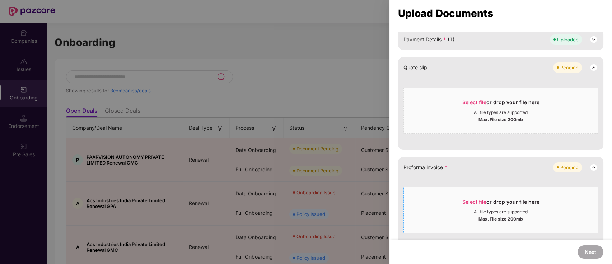
click at [472, 196] on span "Select file or drop your file here All file types are supported Max. File size …" at bounding box center [501, 210] width 194 height 34
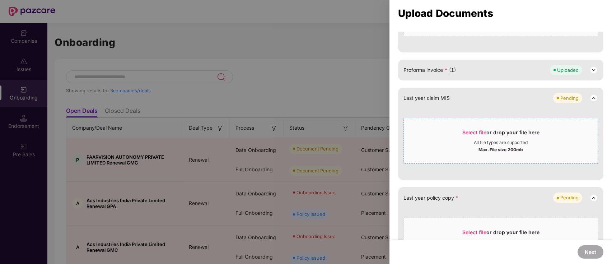
scroll to position [404, 0]
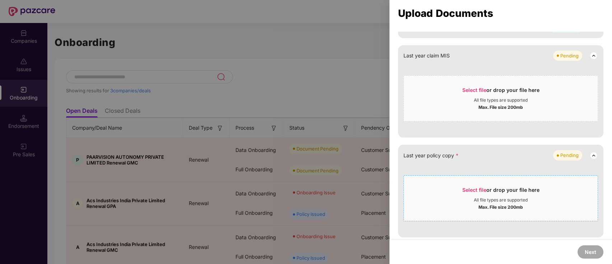
click at [471, 197] on div "All file types are supported" at bounding box center [501, 200] width 194 height 6
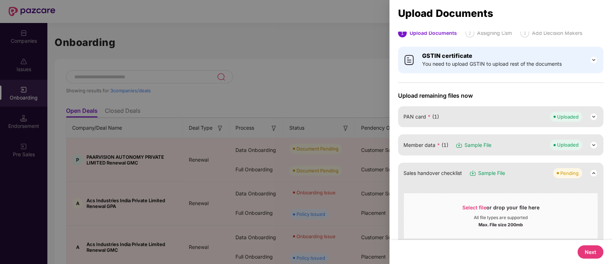
scroll to position [0, 0]
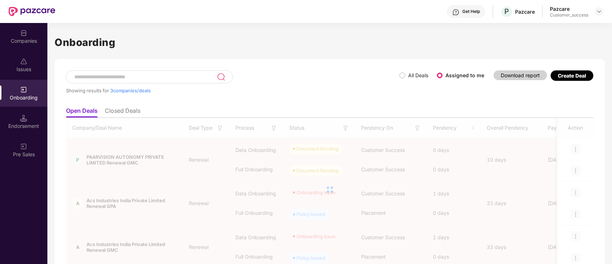
scroll to position [0, 0]
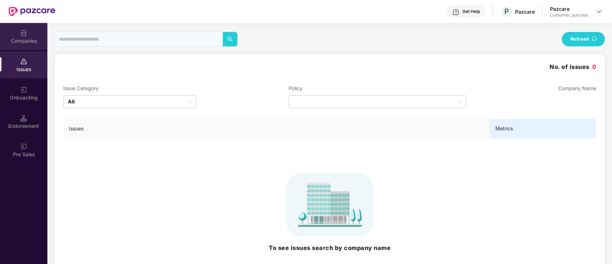
click at [31, 37] on div "Companies" at bounding box center [23, 40] width 47 height 7
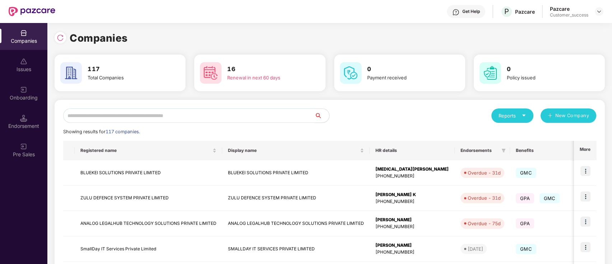
click at [126, 111] on input "text" at bounding box center [189, 115] width 252 height 14
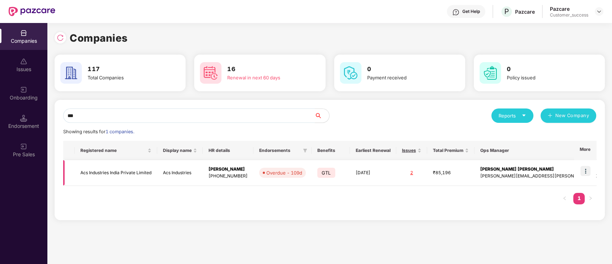
type input "***"
copy tr "Acs Industries India Private Limited"
drag, startPoint x: 140, startPoint y: 174, endPoint x: 80, endPoint y: 57, distance: 130.8
click at [81, 120] on div "*** Reports New Company Showing results for 1 companies. Registered name Displa…" at bounding box center [329, 159] width 533 height 103
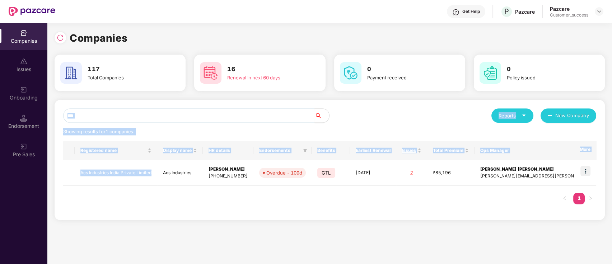
drag, startPoint x: 134, startPoint y: 223, endPoint x: 148, endPoint y: 199, distance: 27.5
click at [135, 223] on div "*** Reports New Company Showing results for 1 companies. Registered name Displa…" at bounding box center [330, 163] width 550 height 126
click at [140, 205] on div "Registered name Display name HR details Endorsements Benefits Earliest Renewal …" at bounding box center [329, 176] width 533 height 71
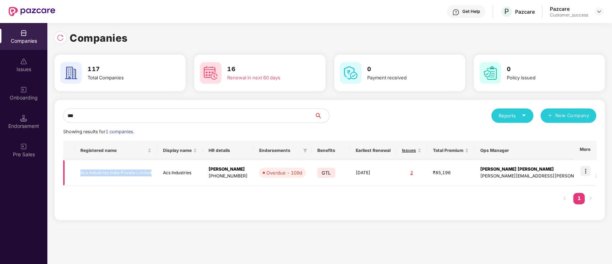
copy td "Acs Industries India Private Limited"
drag, startPoint x: 159, startPoint y: 175, endPoint x: 251, endPoint y: 242, distance: 113.6
click at [242, 237] on div "Companies 117 Total Companies 16 Renewal in next 60 days 0 Payment received 0 P…" at bounding box center [329, 143] width 565 height 241
click at [196, 102] on div "*** Reports New Company Showing results for 1 companies. Registered name Displa…" at bounding box center [330, 160] width 550 height 120
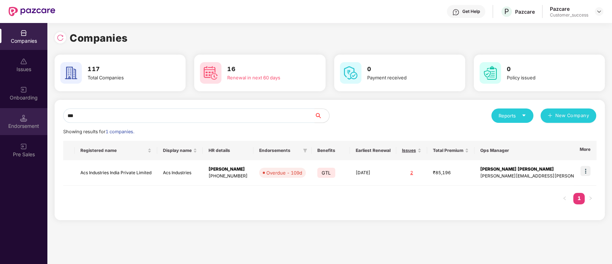
click at [18, 117] on div "Endorsement" at bounding box center [23, 121] width 47 height 27
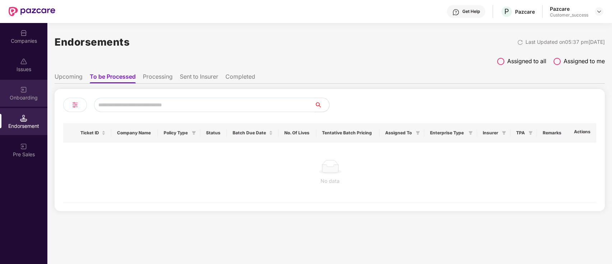
click at [24, 89] on img at bounding box center [23, 89] width 7 height 7
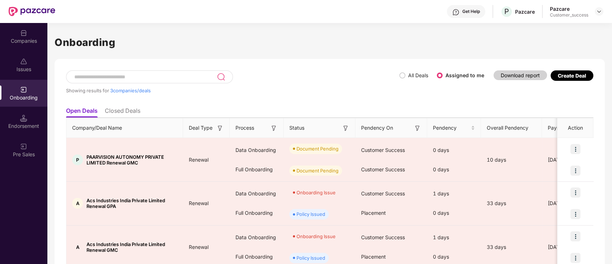
click at [287, 76] on div "Showing results for 3 companies/deals" at bounding box center [232, 86] width 333 height 33
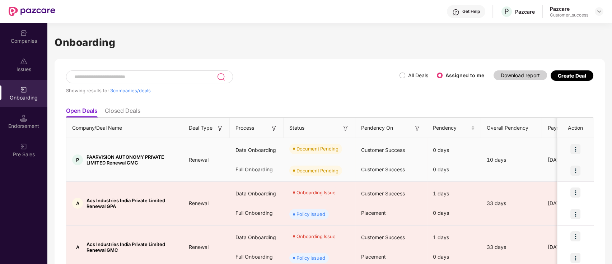
click at [574, 174] on img at bounding box center [575, 170] width 10 height 10
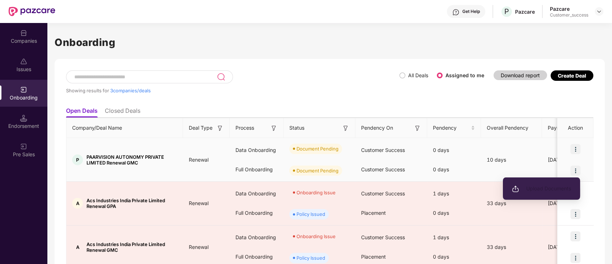
click at [546, 189] on span "Upload Documents" at bounding box center [541, 188] width 59 height 8
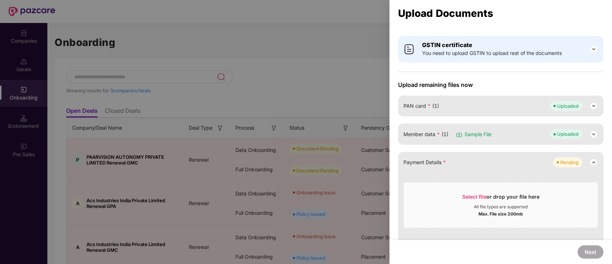
scroll to position [21, 0]
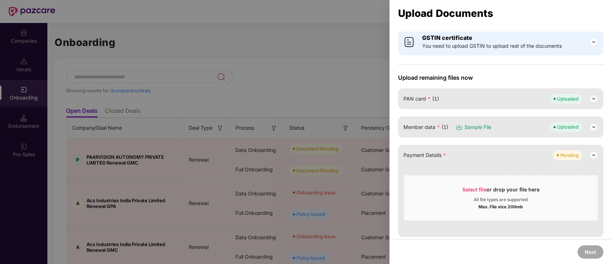
click at [320, 61] on div at bounding box center [306, 132] width 612 height 264
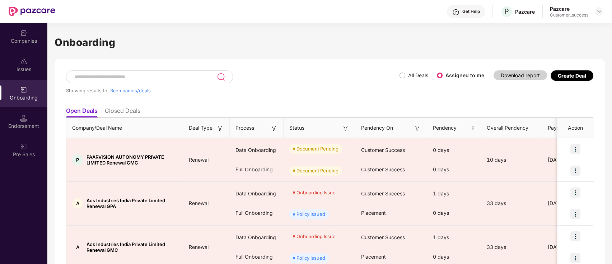
click at [17, 45] on div "Companies" at bounding box center [23, 36] width 47 height 27
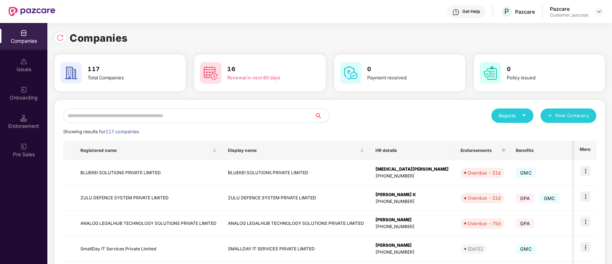
click at [129, 116] on input "text" at bounding box center [189, 115] width 252 height 14
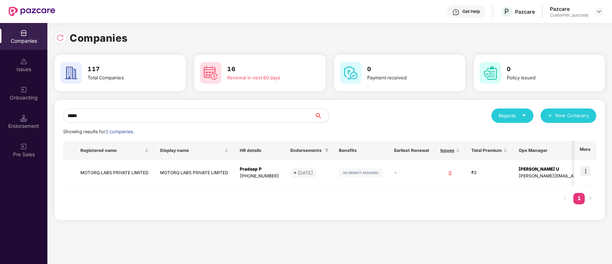
type input "*****"
click at [376, 112] on div "Reports New Company" at bounding box center [463, 115] width 267 height 14
click at [288, 31] on div "Companies" at bounding box center [330, 38] width 550 height 16
click at [362, 98] on div "Companies 117 Total Companies 16 Renewal in next 60 days 0 Payment received 0 P…" at bounding box center [330, 128] width 550 height 196
click at [104, 114] on input "*****" at bounding box center [189, 115] width 252 height 14
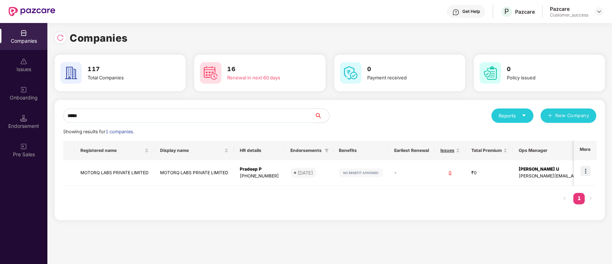
click at [104, 114] on input "*****" at bounding box center [189, 115] width 252 height 14
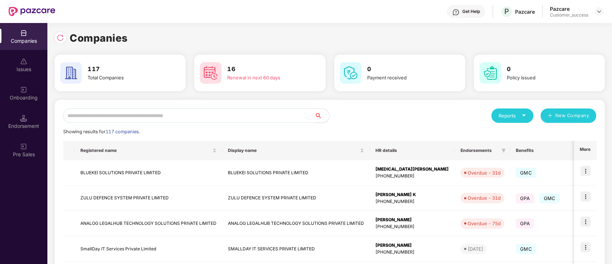
click at [29, 125] on div "Endorsement" at bounding box center [23, 125] width 47 height 7
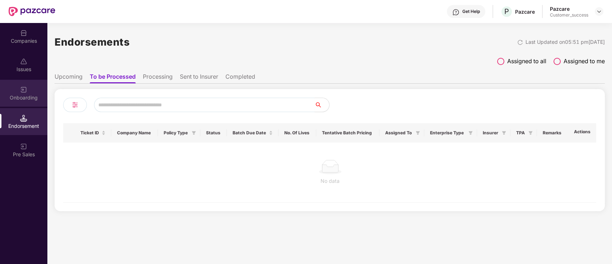
click at [0, 98] on div "Onboarding" at bounding box center [23, 97] width 47 height 7
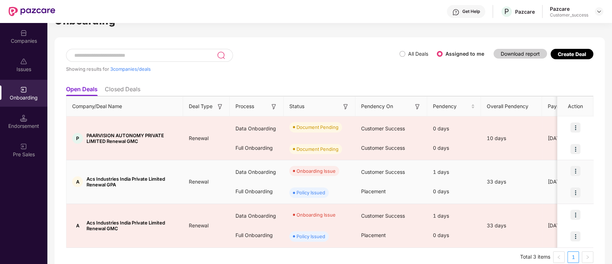
scroll to position [32, 0]
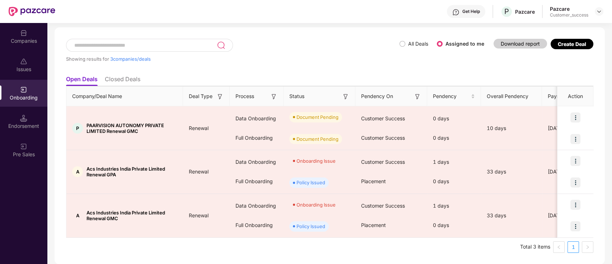
click at [440, 73] on ul "Open Deals Closed Deals" at bounding box center [329, 79] width 527 height 14
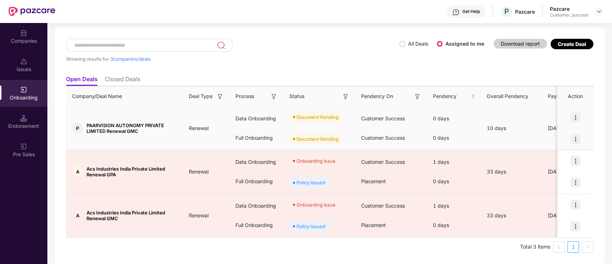
click at [576, 114] on img at bounding box center [575, 117] width 10 height 10
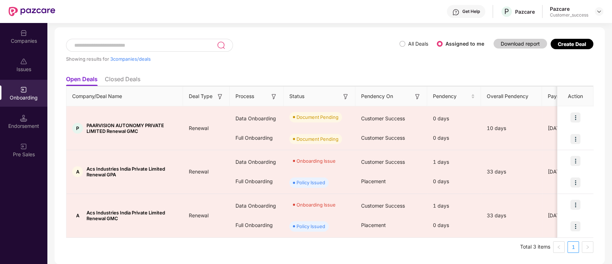
click at [382, 75] on ul "Open Deals Closed Deals" at bounding box center [329, 79] width 527 height 14
click at [258, 80] on ul "Open Deals Closed Deals" at bounding box center [329, 79] width 527 height 14
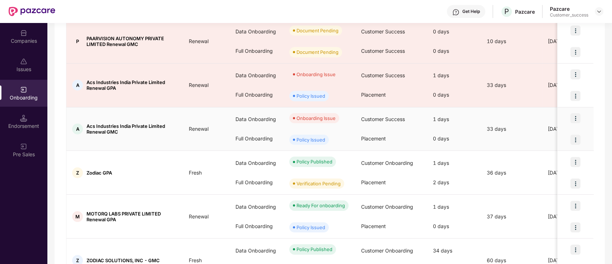
scroll to position [0, 0]
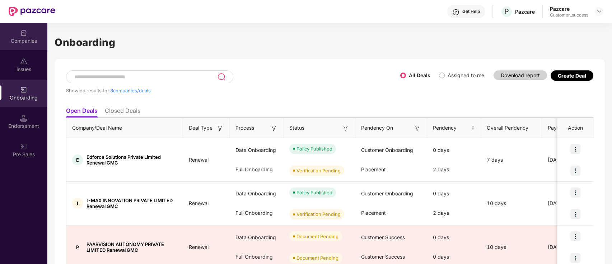
click at [16, 42] on div "Companies" at bounding box center [23, 40] width 47 height 7
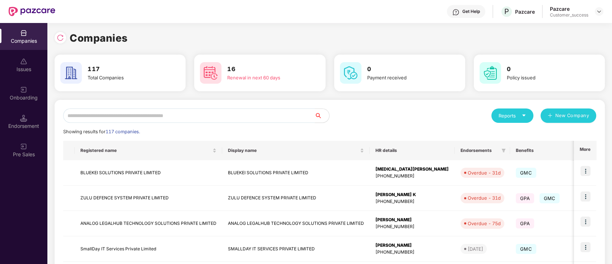
click at [205, 111] on input "text" at bounding box center [189, 115] width 252 height 14
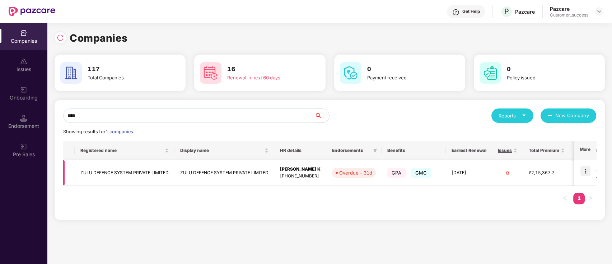
type input "****"
click at [586, 174] on img at bounding box center [585, 171] width 10 height 10
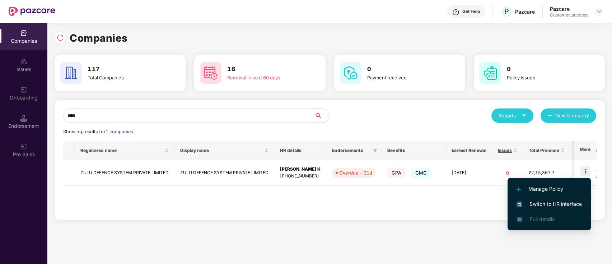
click at [555, 203] on span "Switch to HR interface" at bounding box center [548, 204] width 65 height 8
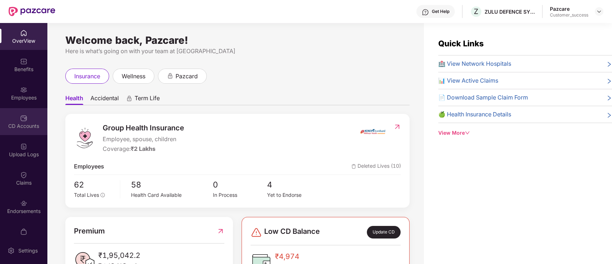
click at [9, 134] on div "CD Accounts" at bounding box center [23, 121] width 47 height 27
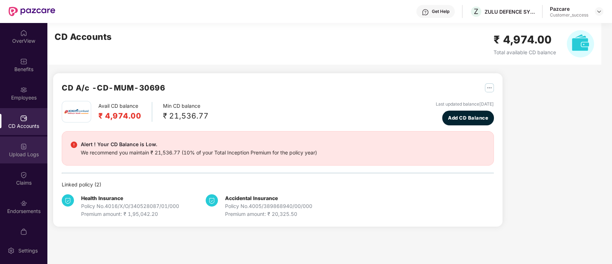
click at [20, 143] on img at bounding box center [23, 146] width 7 height 7
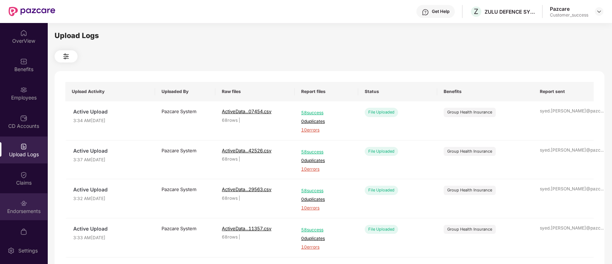
click at [22, 206] on div "Endorsements" at bounding box center [23, 206] width 47 height 27
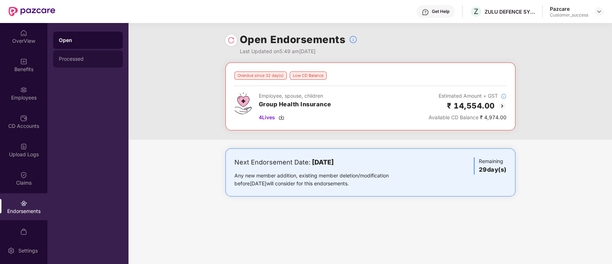
click at [85, 61] on div "Processed" at bounding box center [88, 59] width 58 height 6
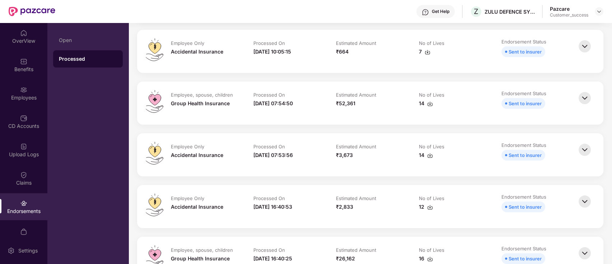
scroll to position [183, 0]
click at [579, 151] on img at bounding box center [585, 149] width 16 height 16
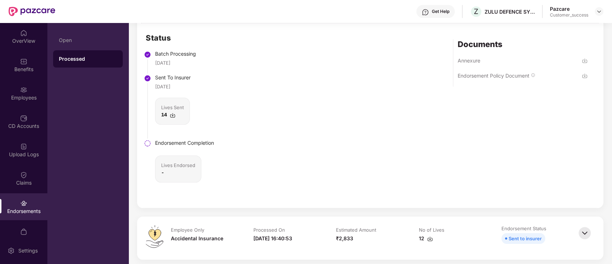
scroll to position [273, 0]
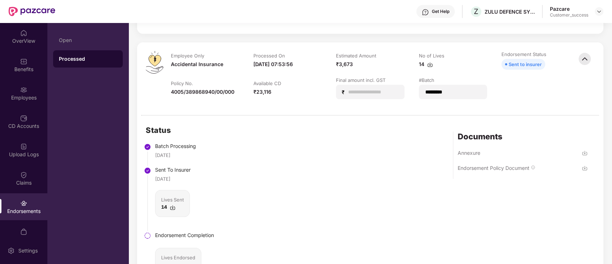
click at [582, 167] on img at bounding box center [585, 168] width 6 height 6
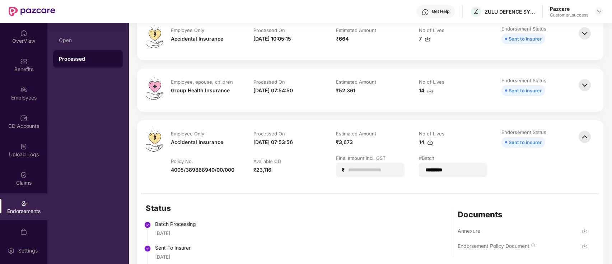
scroll to position [177, 0]
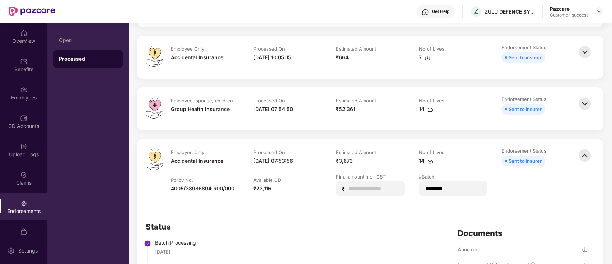
click at [589, 103] on img at bounding box center [585, 104] width 16 height 16
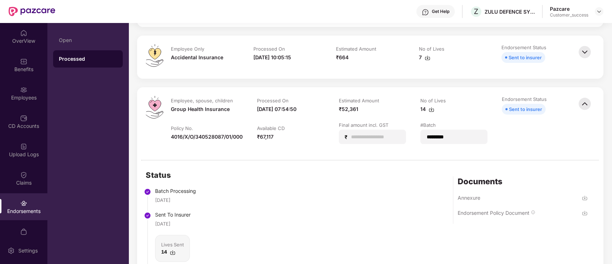
click at [585, 212] on img at bounding box center [585, 213] width 6 height 6
click at [603, 13] on div at bounding box center [599, 11] width 9 height 9
click at [597, 9] on img at bounding box center [599, 12] width 6 height 6
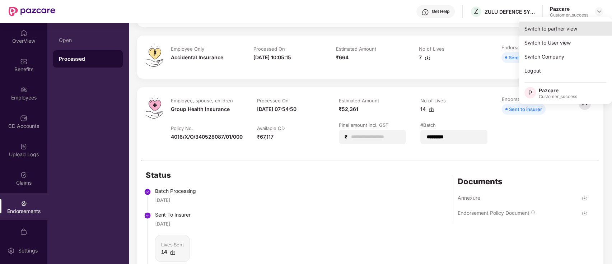
click at [572, 27] on div "Switch to partner view" at bounding box center [565, 29] width 93 height 14
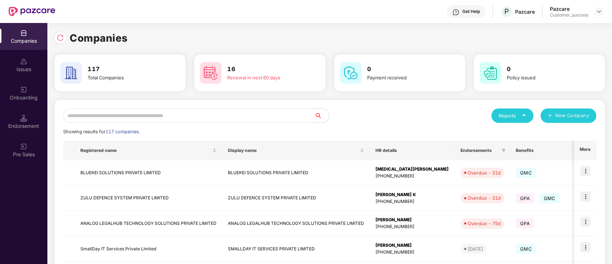
click at [145, 121] on input "text" at bounding box center [189, 115] width 252 height 14
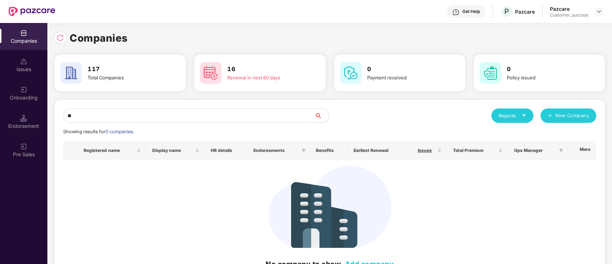
type input "*"
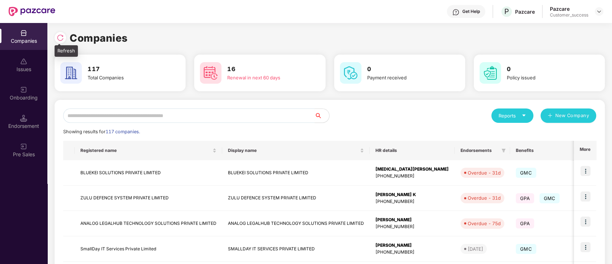
click at [57, 37] on img at bounding box center [60, 37] width 7 height 7
click at [28, 91] on div "Onboarding" at bounding box center [23, 93] width 47 height 27
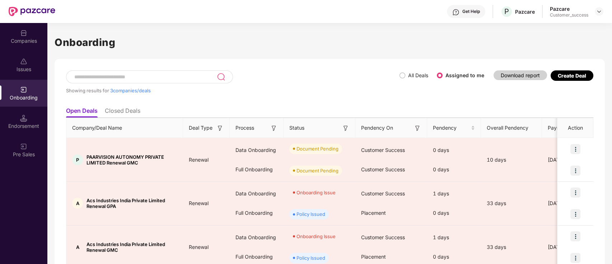
click at [410, 74] on label "All Deals" at bounding box center [418, 75] width 20 height 6
click at [406, 73] on span "All Deals" at bounding box center [418, 75] width 26 height 8
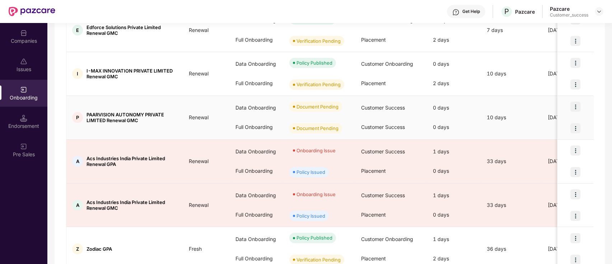
scroll to position [51, 0]
